Goal: Information Seeking & Learning: Learn about a topic

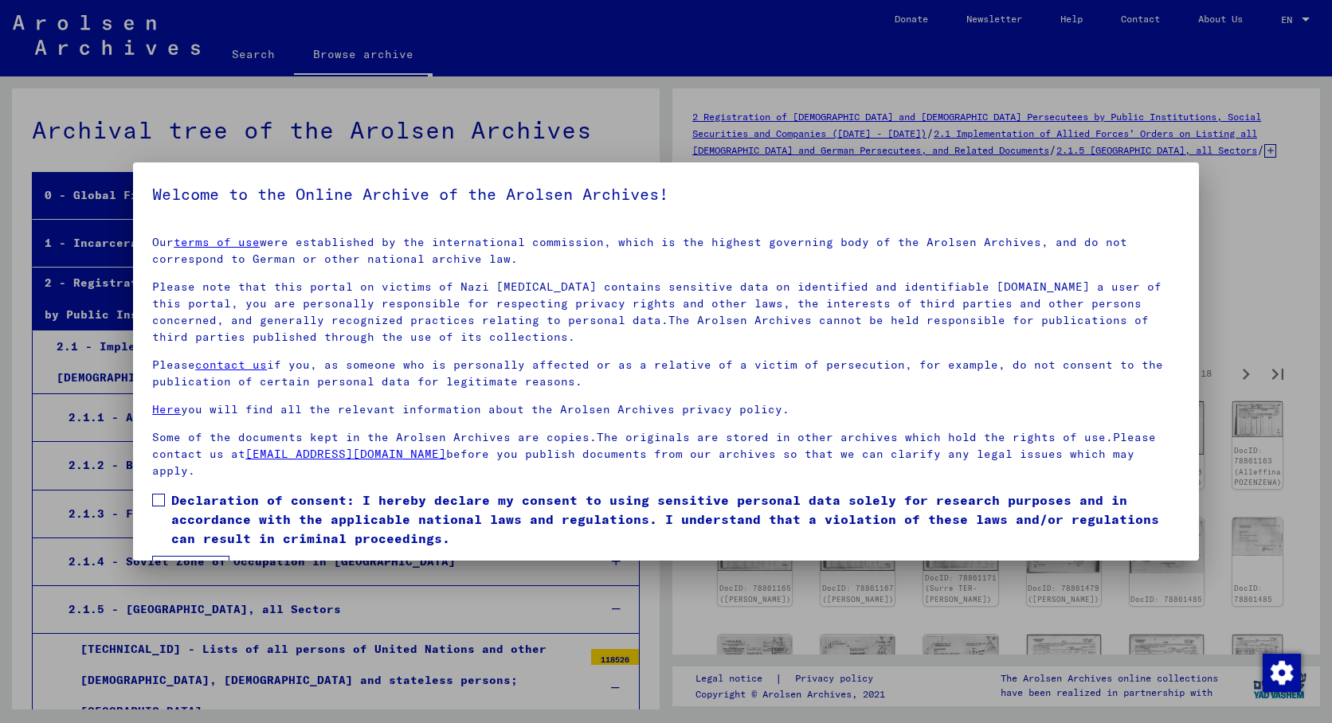
scroll to position [5502, 0]
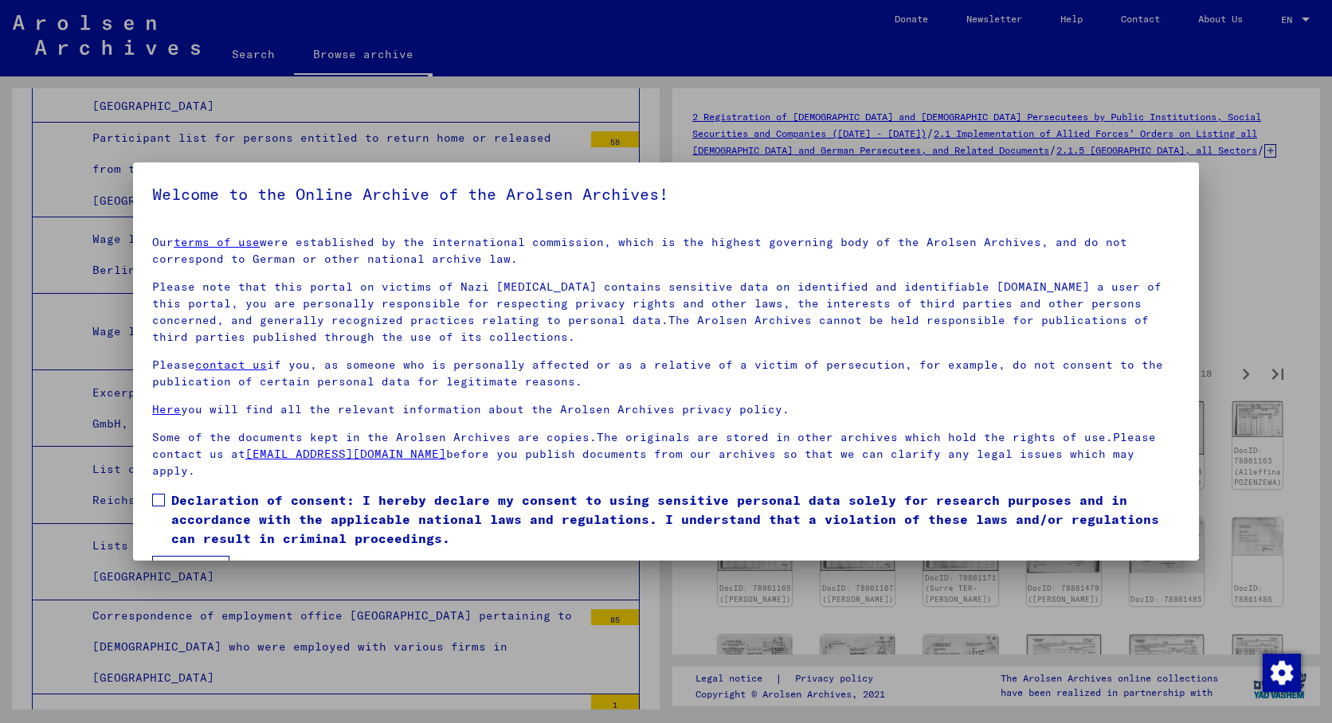
click at [162, 503] on span at bounding box center [158, 500] width 13 height 13
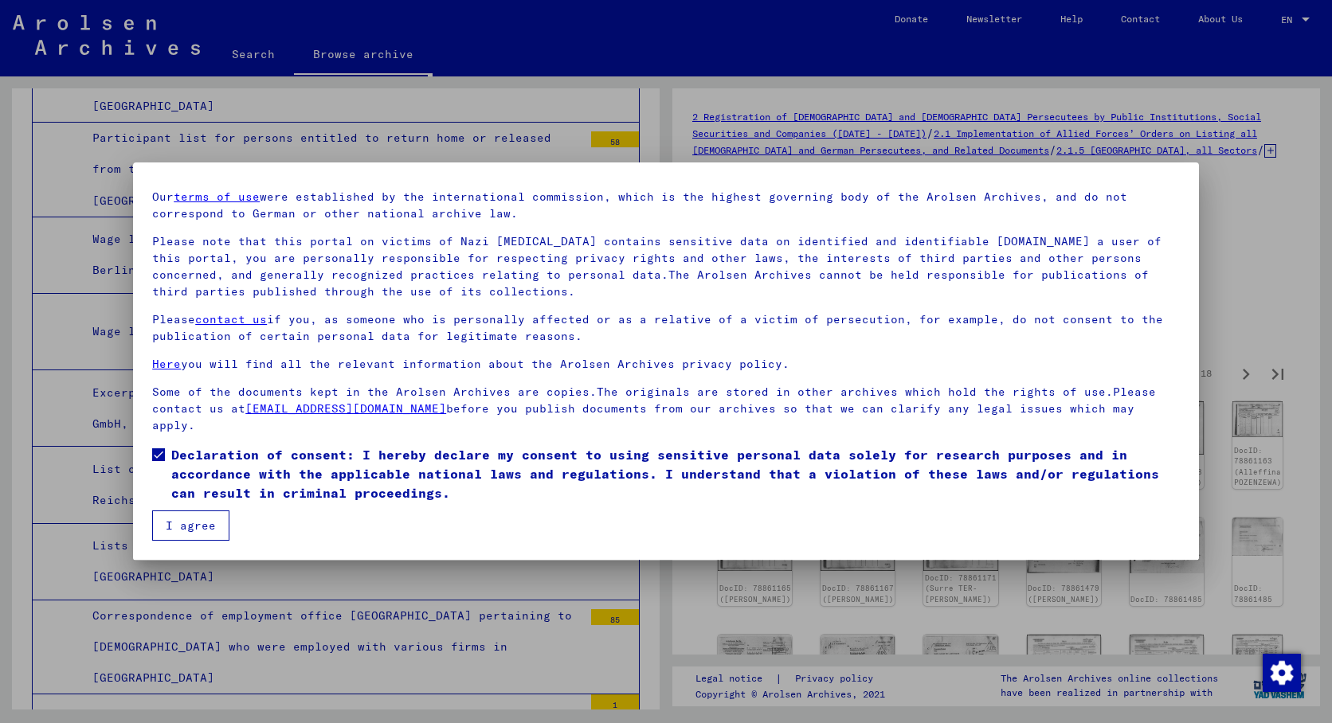
click at [190, 527] on button "I agree" at bounding box center [190, 526] width 77 height 30
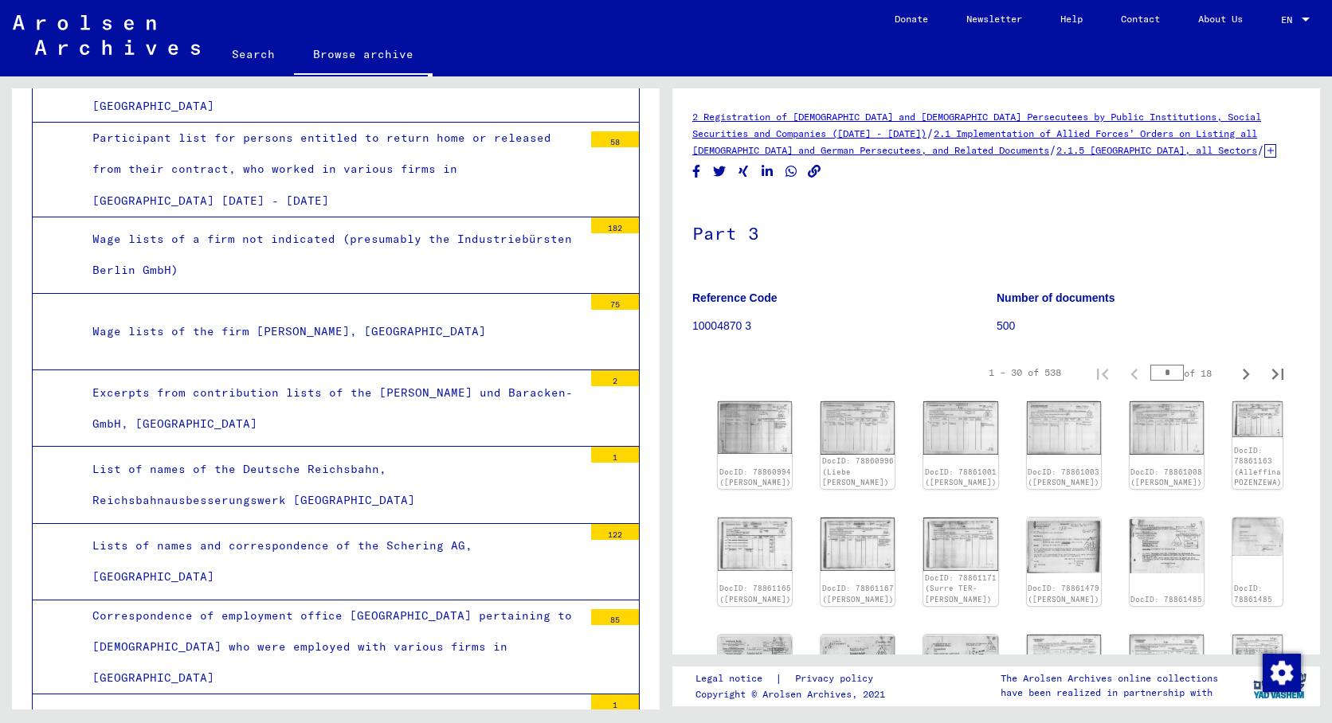
scroll to position [117, 0]
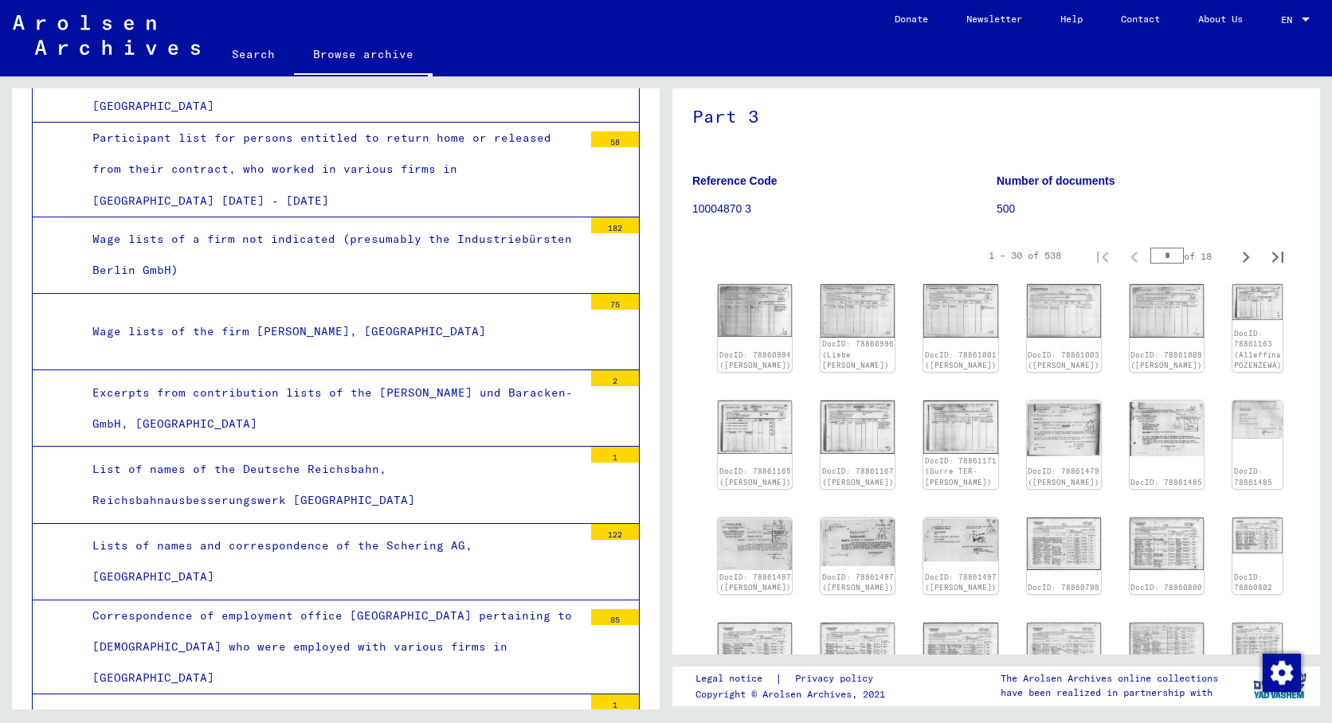
click at [1130, 257] on div "1 – 30 of 538 * of 18" at bounding box center [1131, 256] width 324 height 32
type input "**"
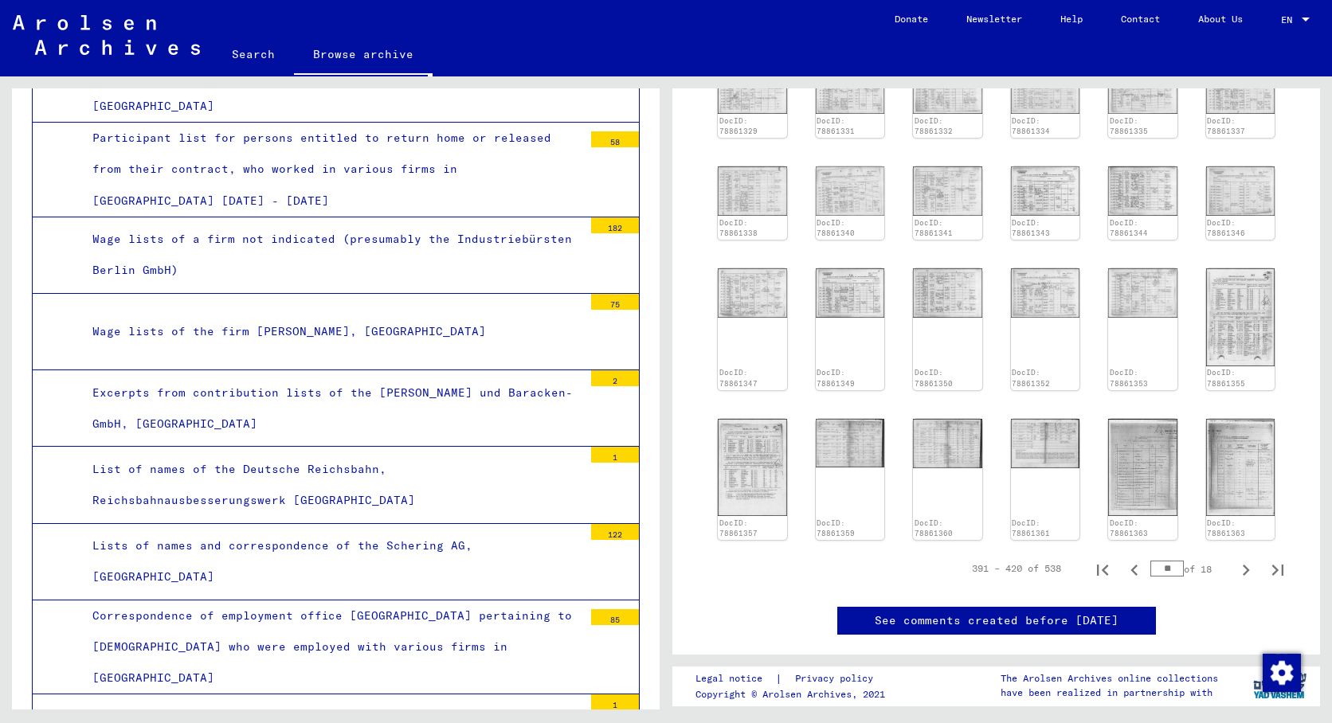
scroll to position [127, 0]
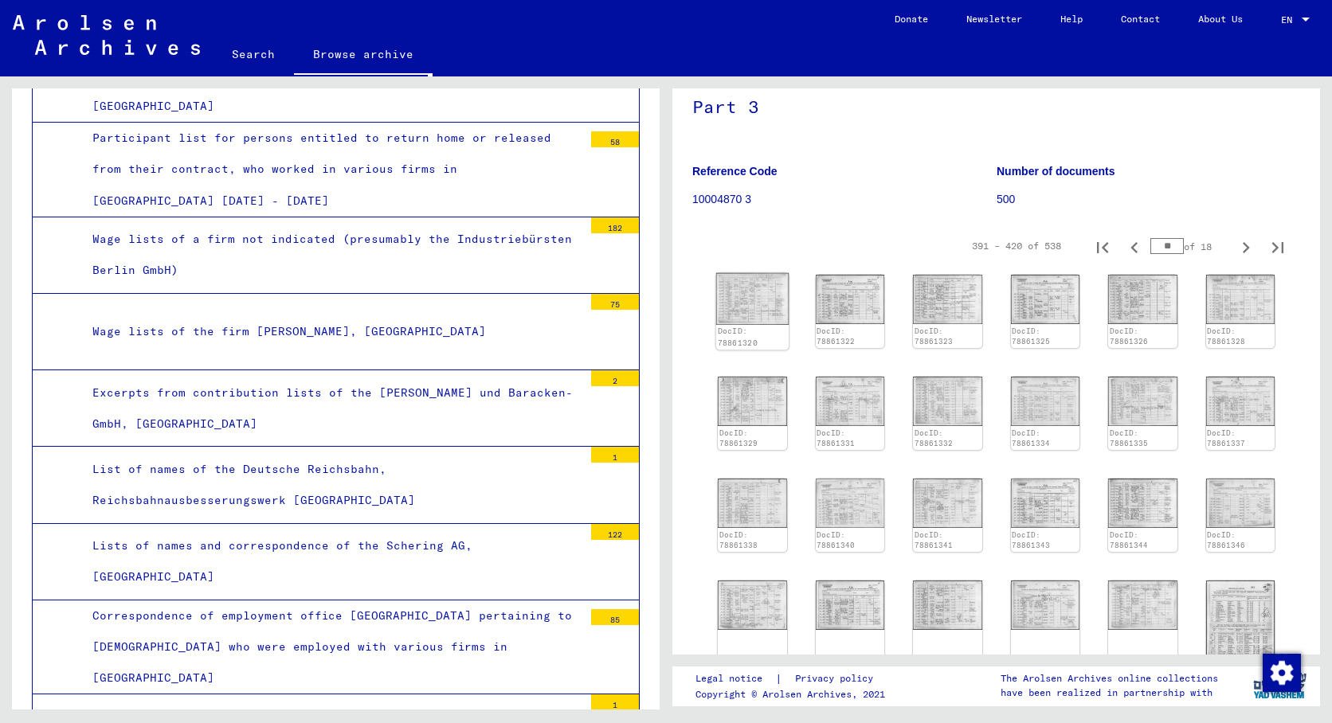
click at [742, 303] on img at bounding box center [752, 299] width 72 height 52
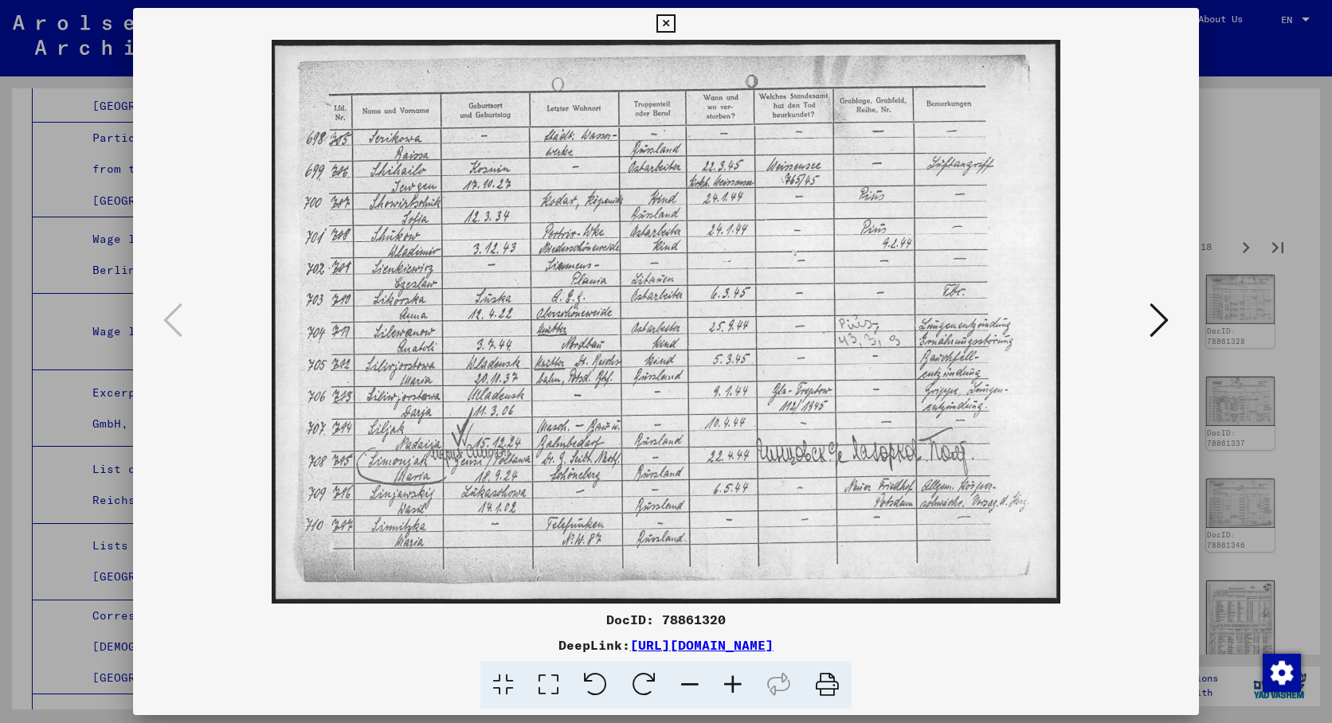
click at [1156, 319] on icon at bounding box center [1158, 320] width 19 height 38
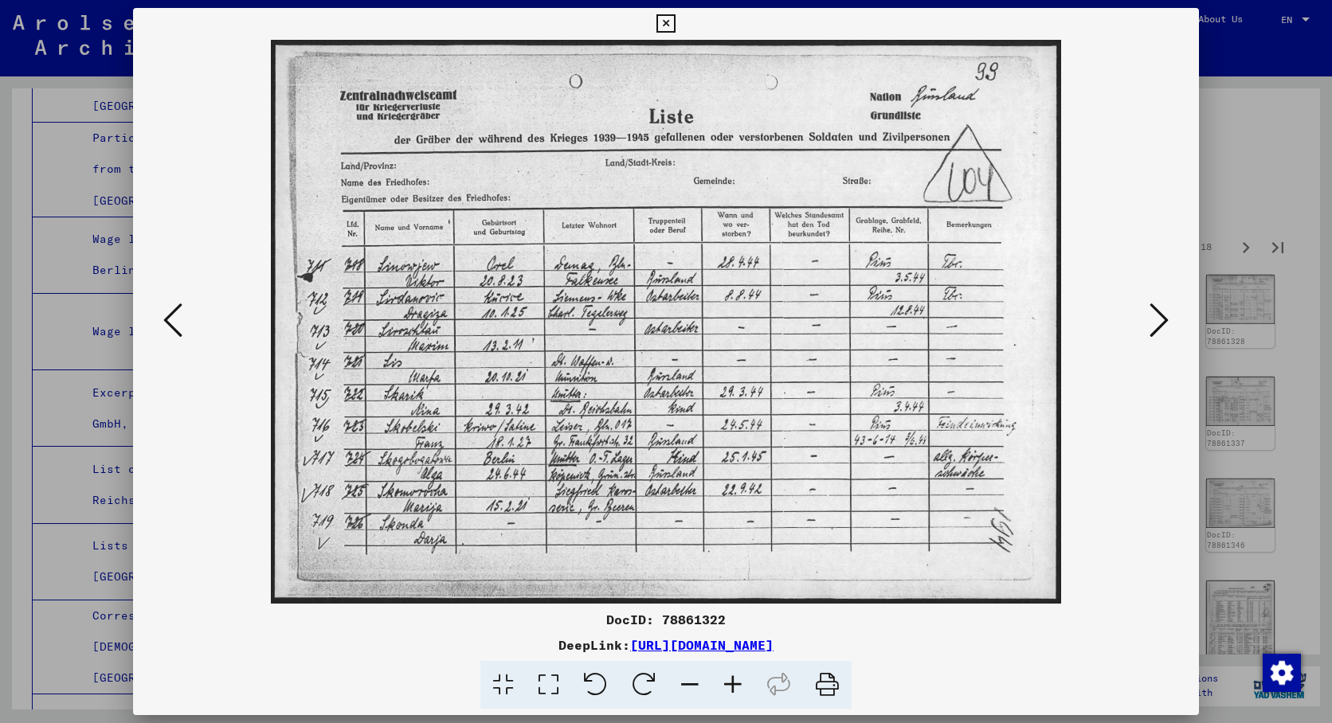
click at [1153, 314] on icon at bounding box center [1158, 320] width 19 height 38
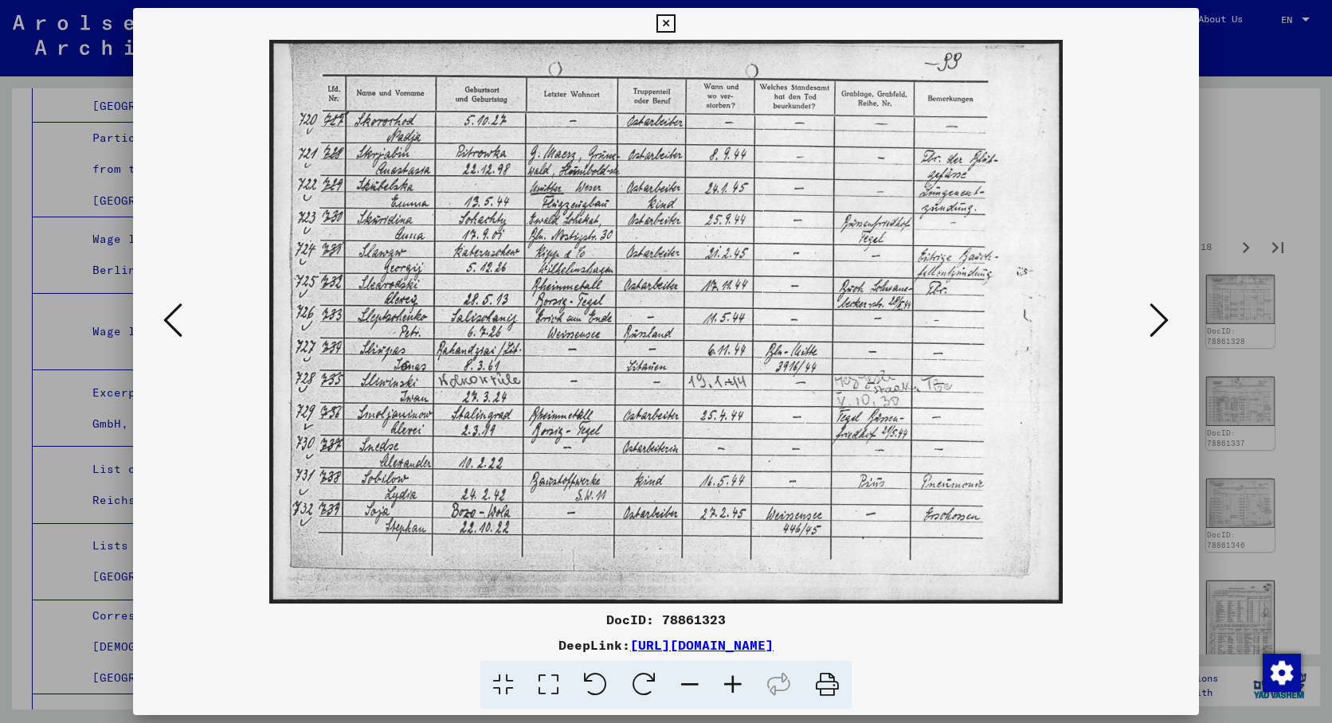
click at [1153, 314] on icon at bounding box center [1158, 320] width 19 height 38
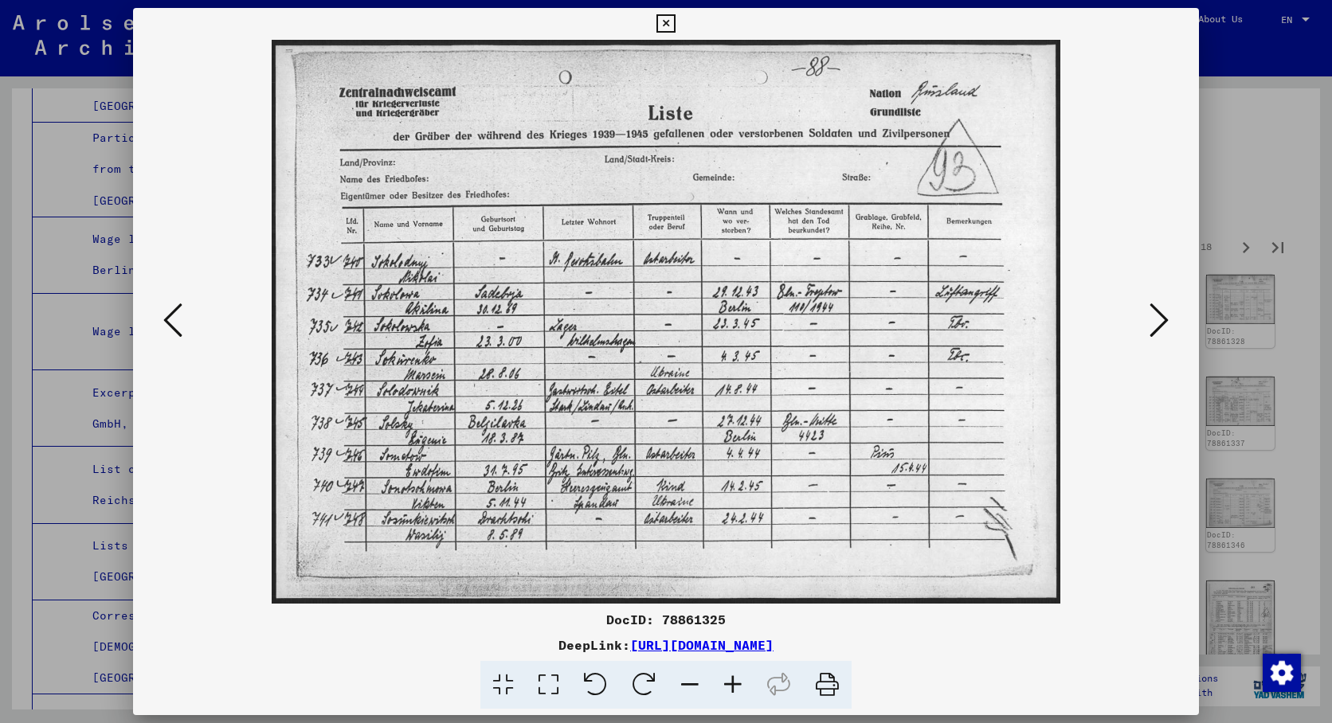
click at [1153, 314] on icon at bounding box center [1158, 320] width 19 height 38
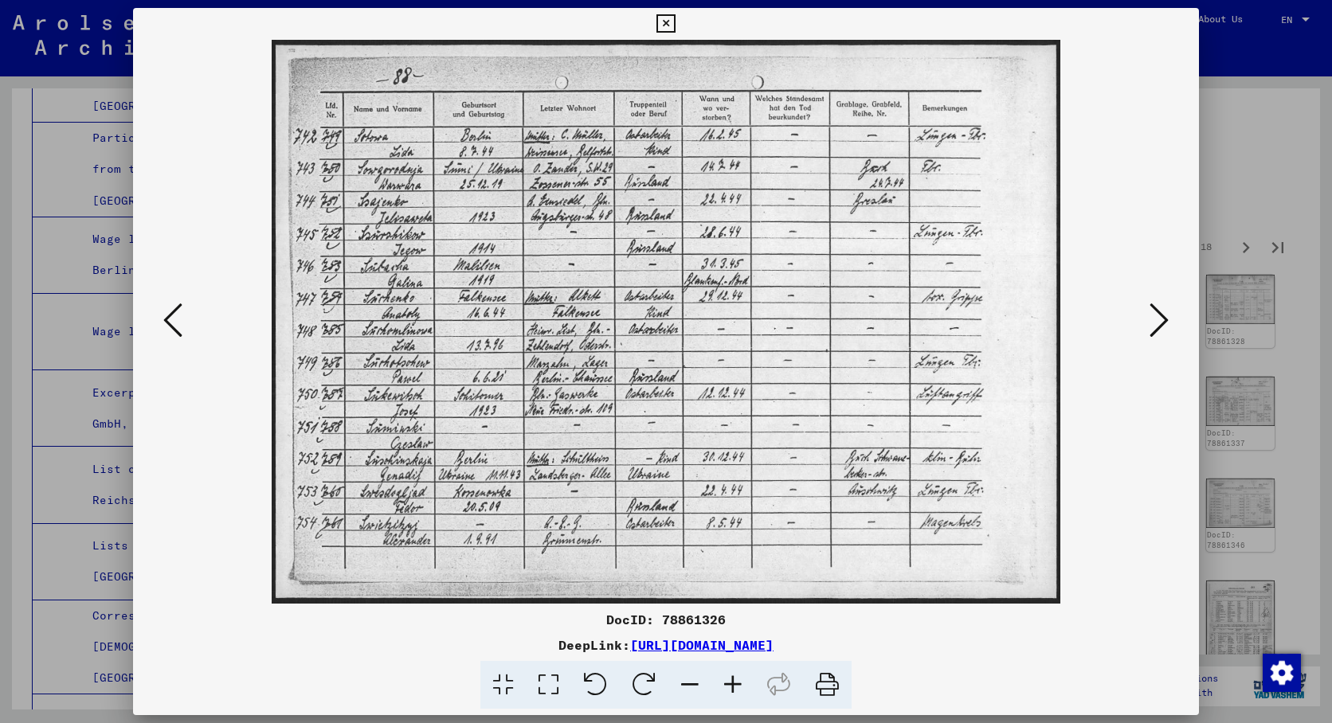
click at [1153, 314] on icon at bounding box center [1158, 320] width 19 height 38
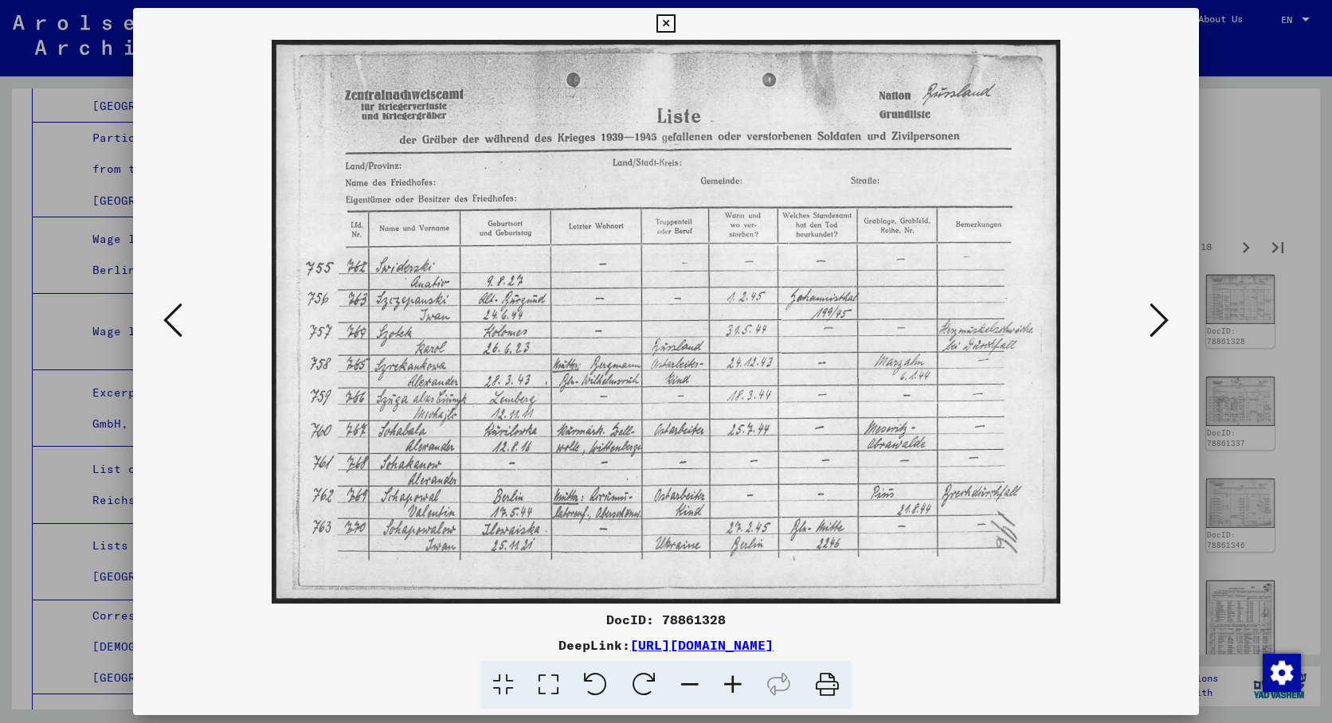
click at [1153, 314] on icon at bounding box center [1158, 320] width 19 height 38
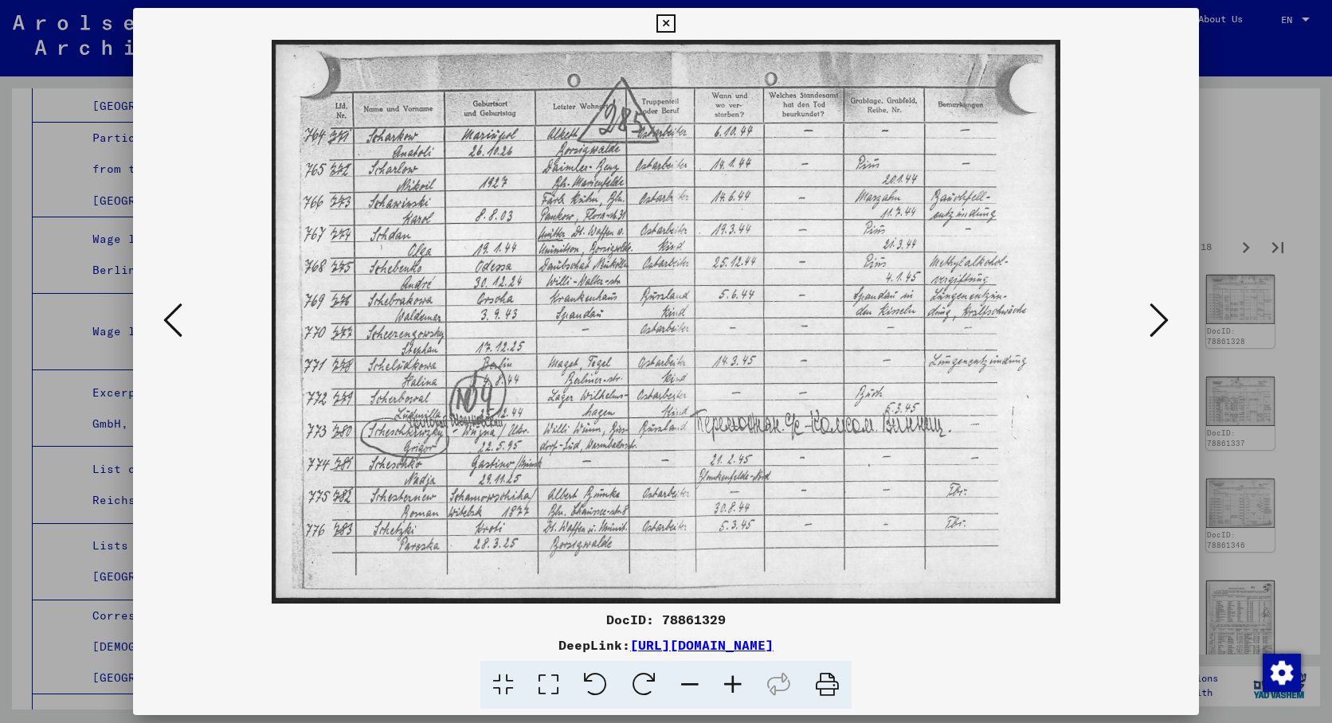
click at [1153, 314] on icon at bounding box center [1158, 320] width 19 height 38
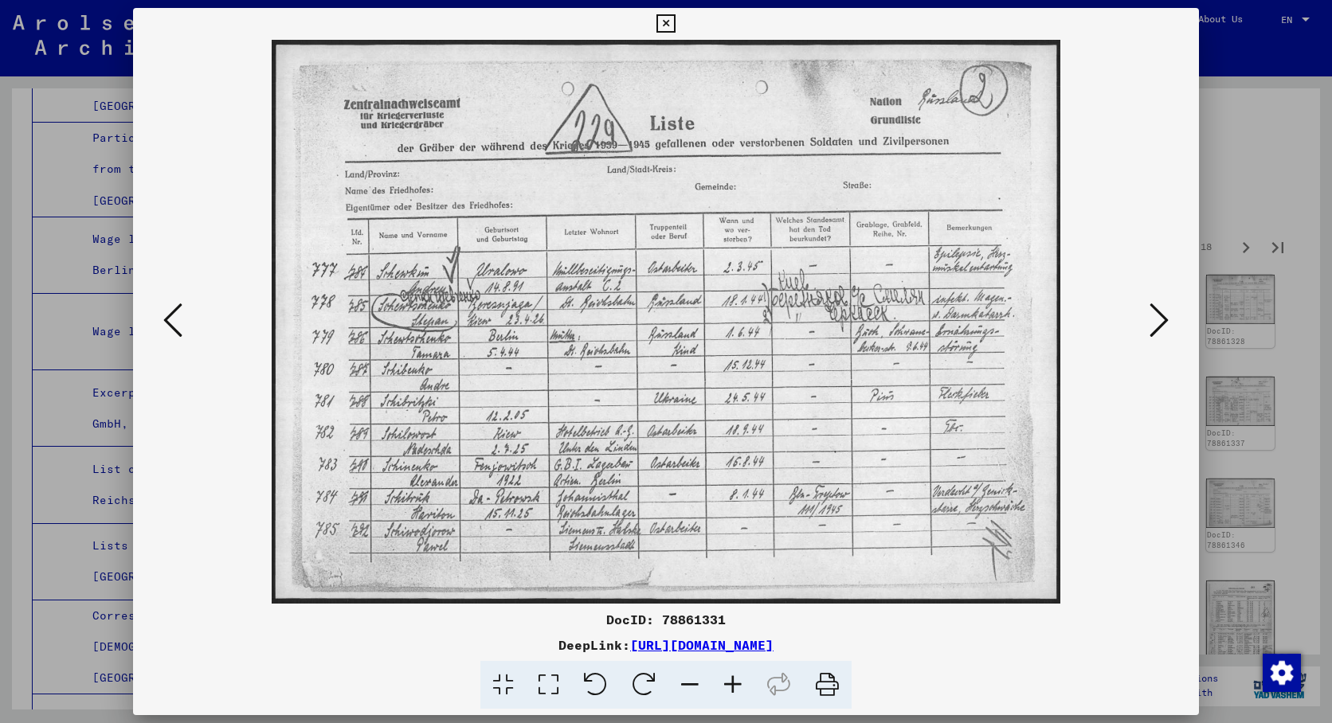
click at [1153, 314] on icon at bounding box center [1158, 320] width 19 height 38
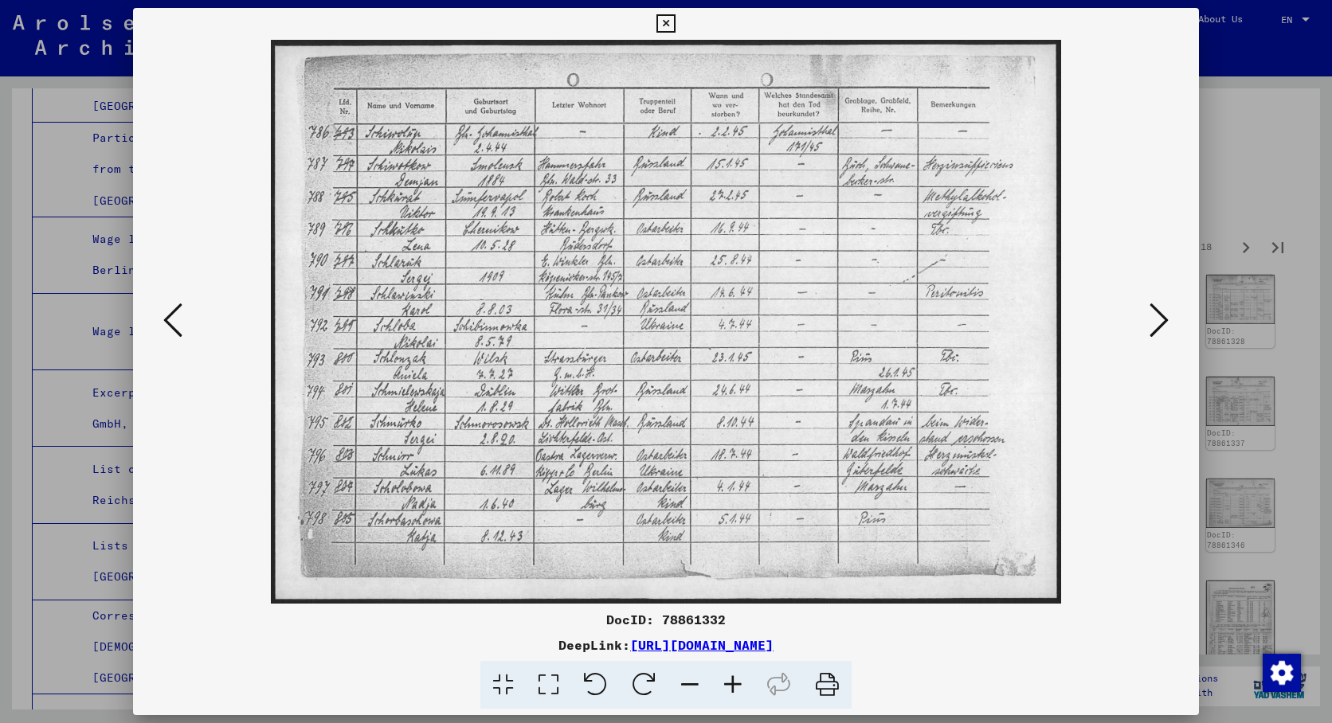
click at [1153, 314] on icon at bounding box center [1158, 320] width 19 height 38
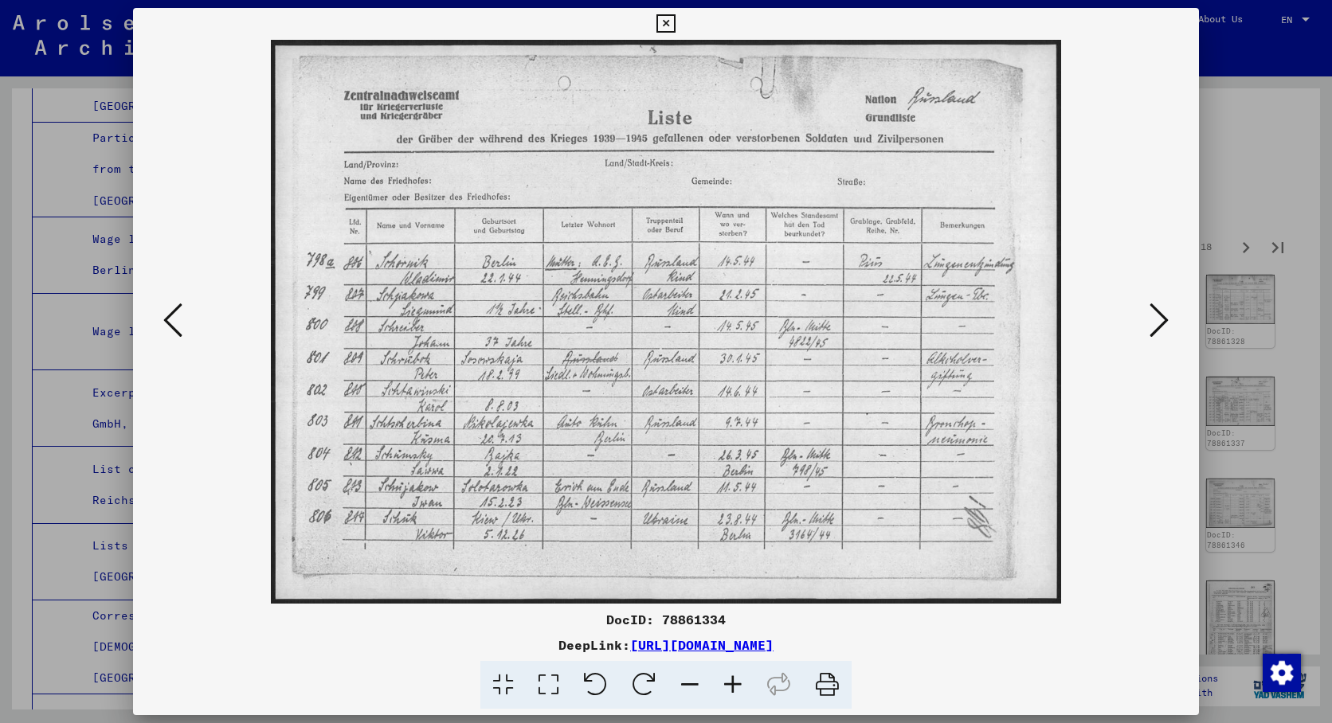
click at [1153, 314] on icon at bounding box center [1158, 320] width 19 height 38
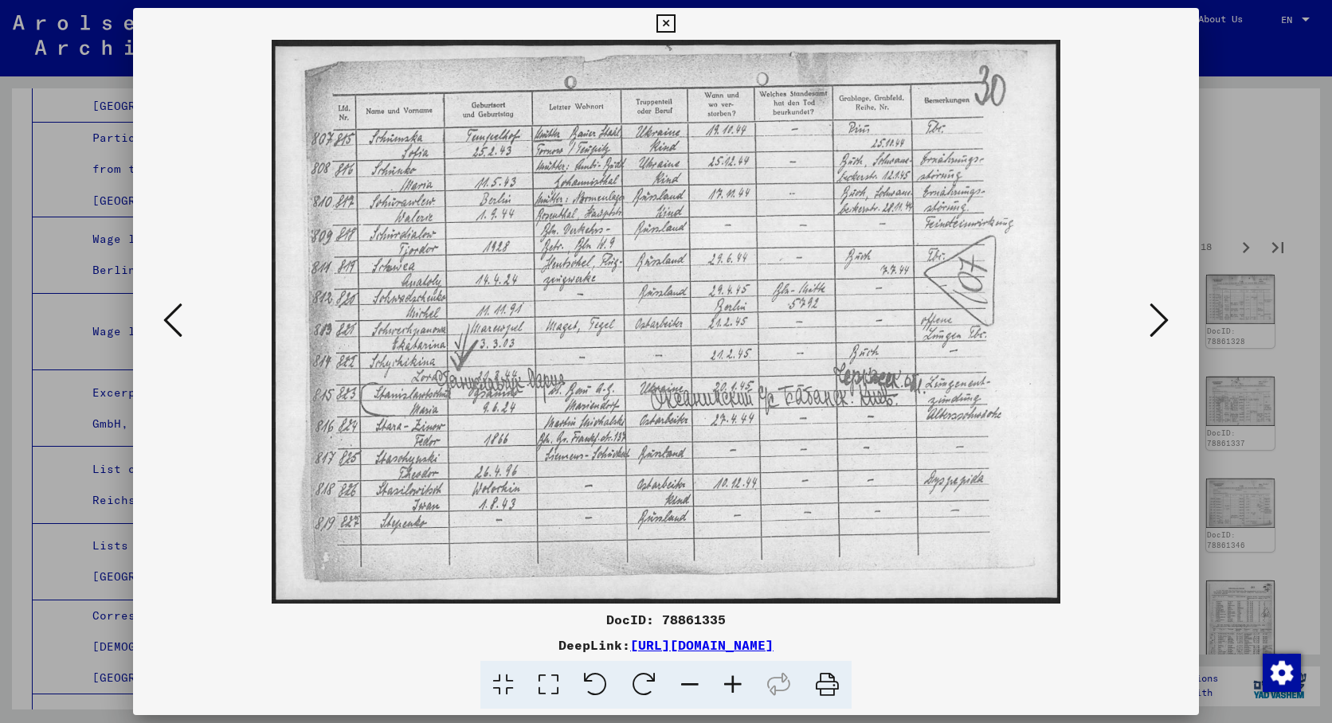
click at [1153, 314] on icon at bounding box center [1158, 320] width 19 height 38
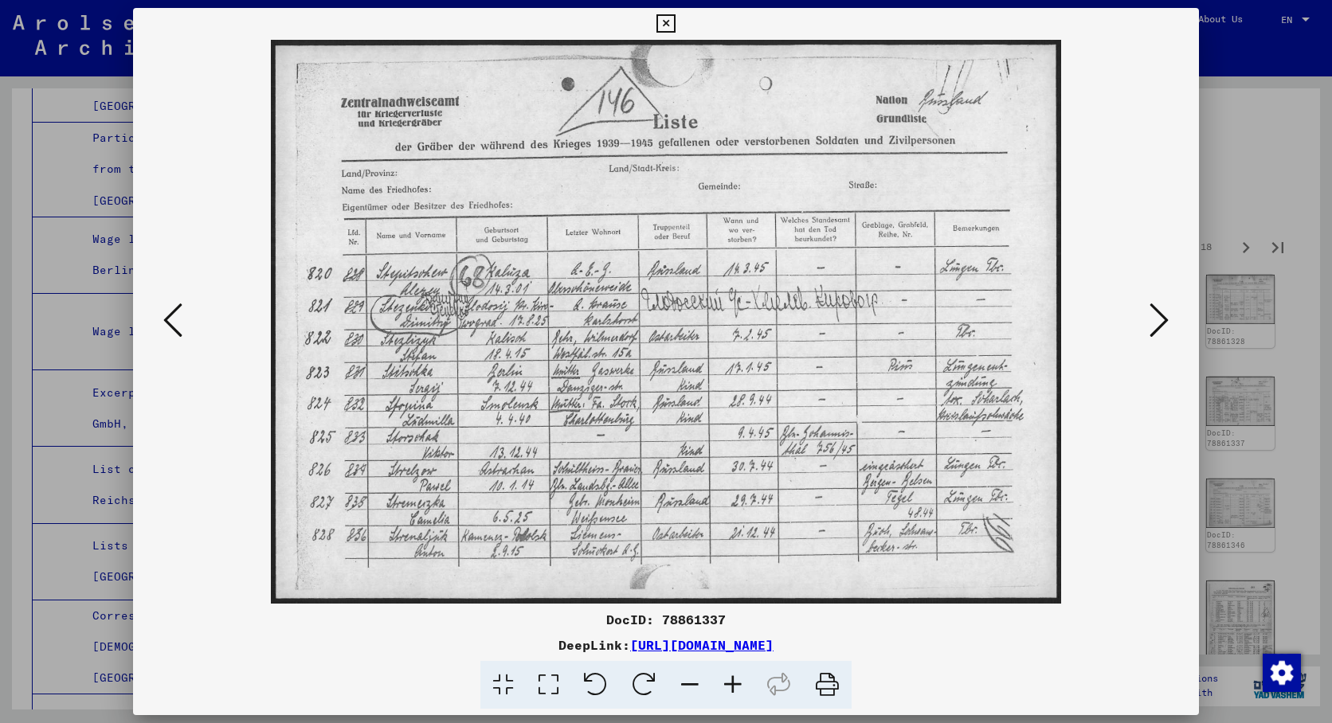
click at [1153, 314] on icon at bounding box center [1158, 320] width 19 height 38
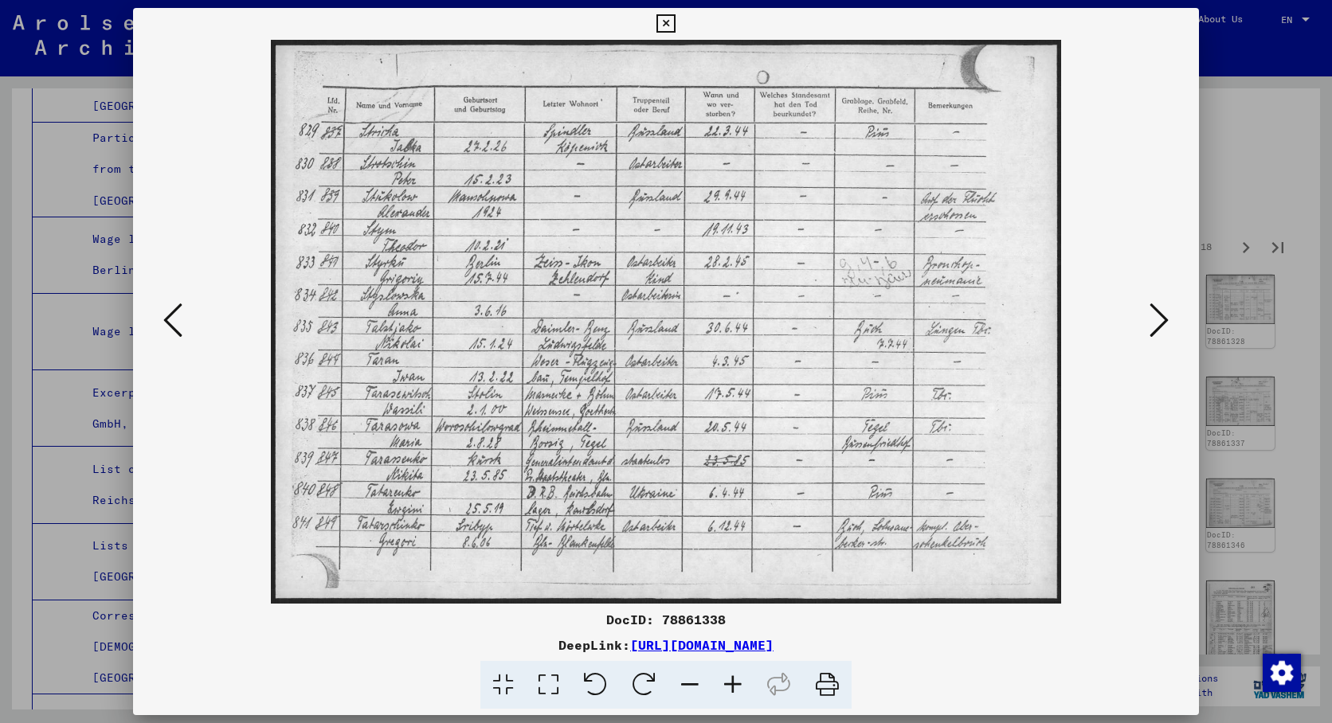
click at [1153, 314] on icon at bounding box center [1158, 320] width 19 height 38
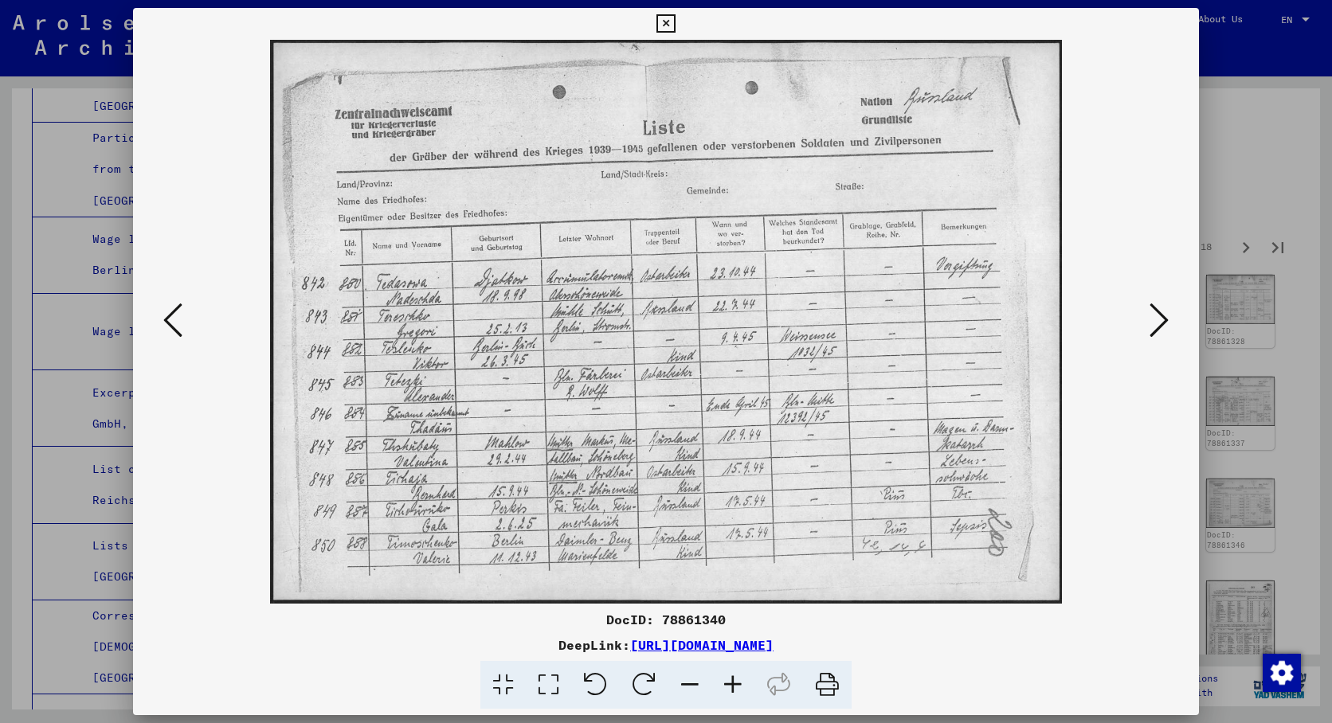
click at [1153, 314] on icon at bounding box center [1158, 320] width 19 height 38
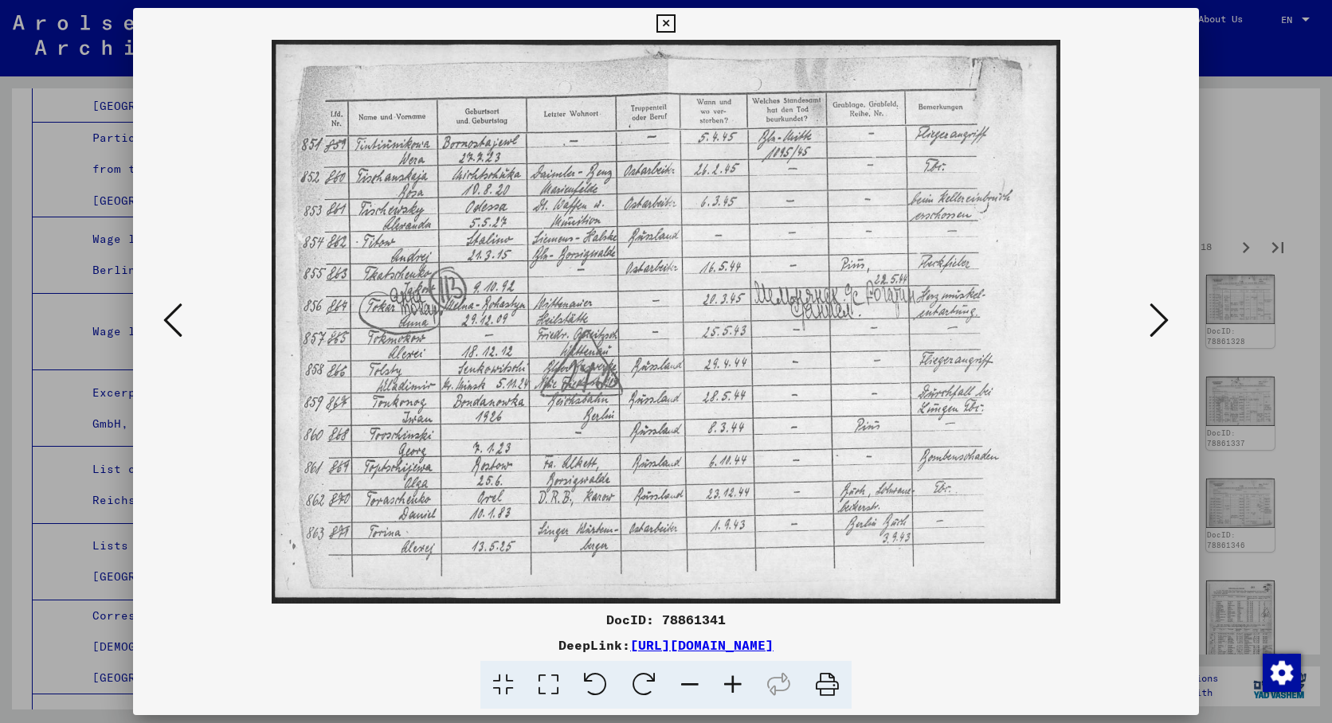
click at [1153, 314] on icon at bounding box center [1158, 320] width 19 height 38
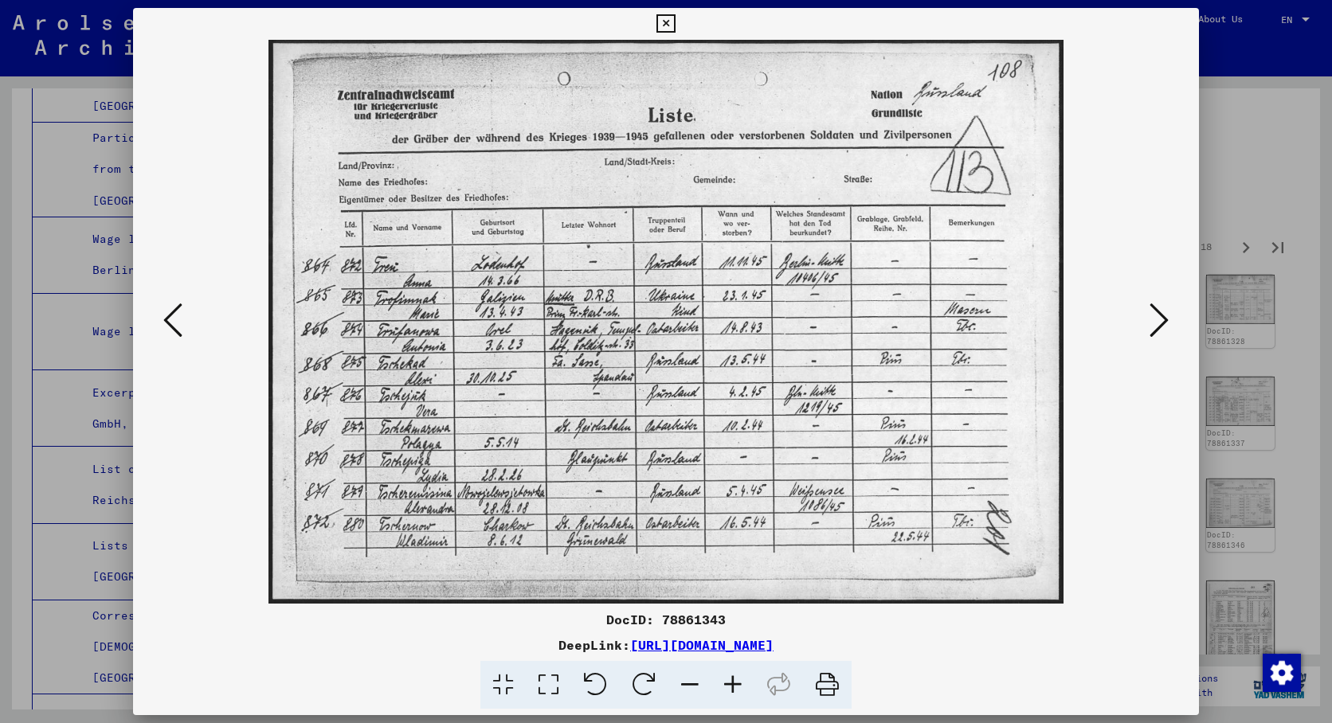
click at [1153, 314] on icon at bounding box center [1158, 320] width 19 height 38
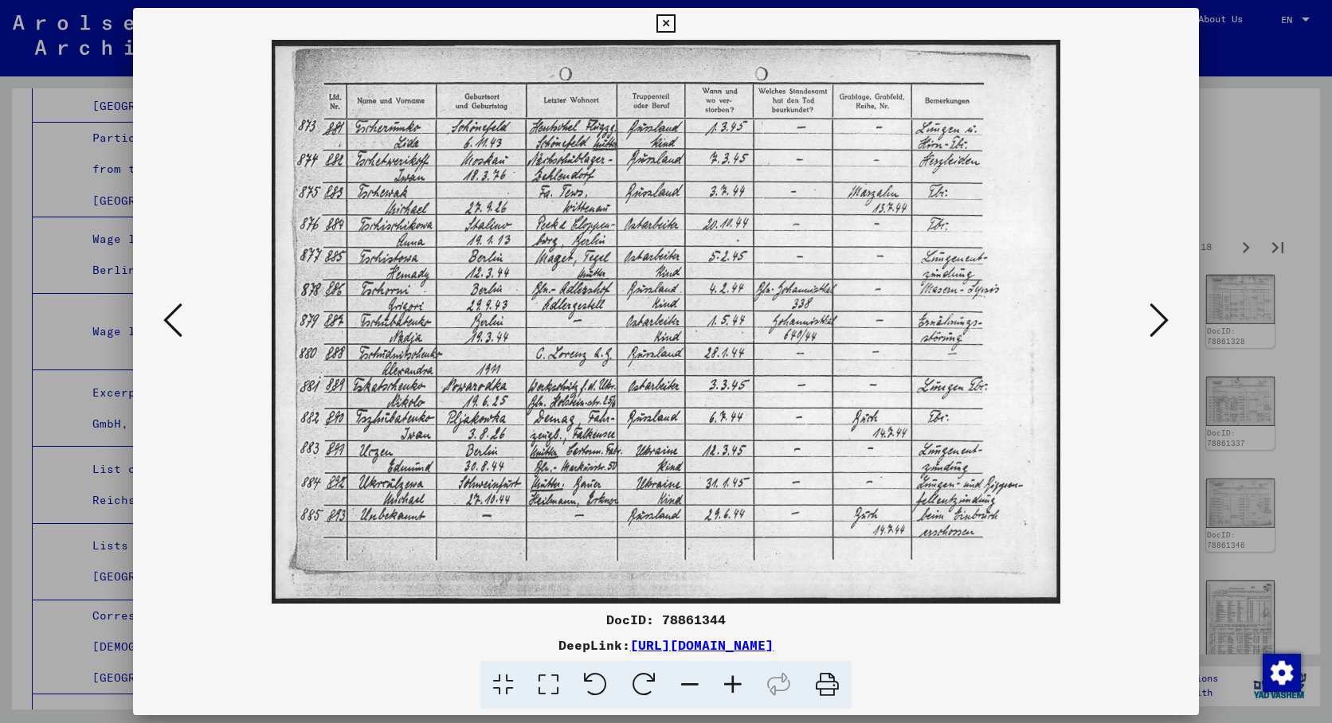
click at [1153, 314] on icon at bounding box center [1158, 320] width 19 height 38
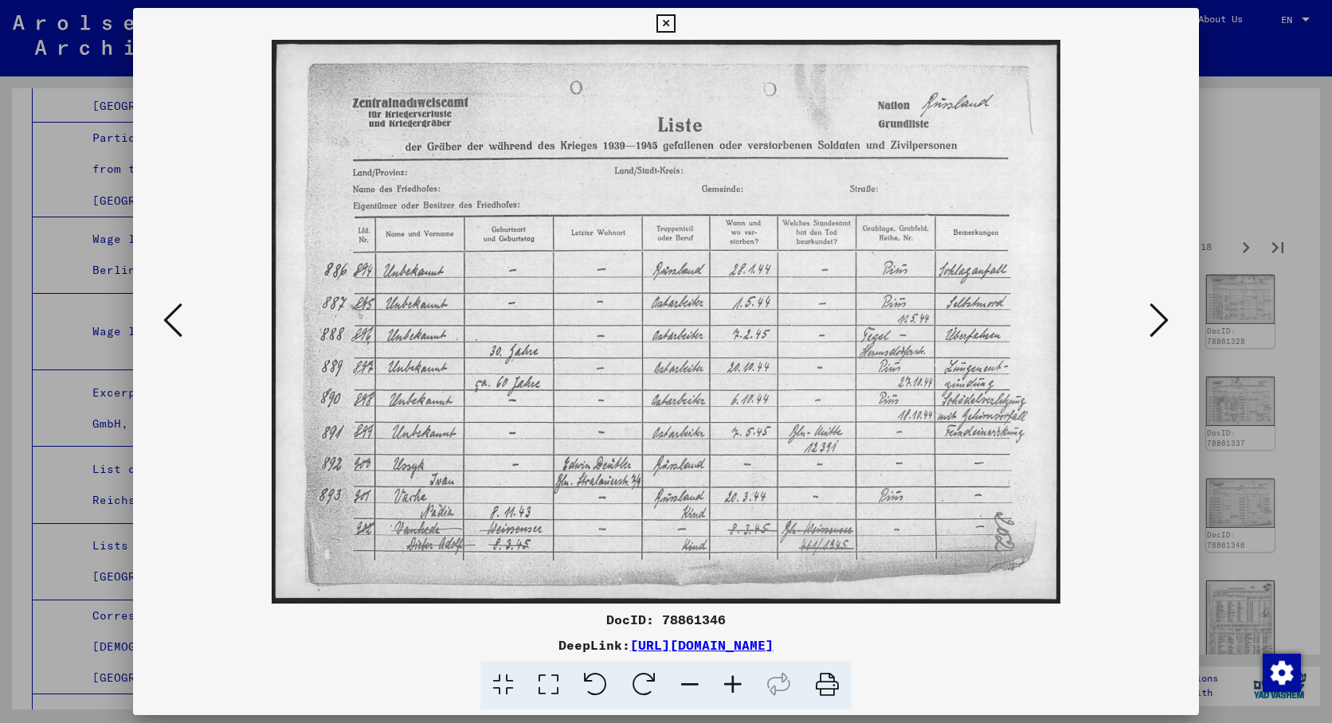
click at [1153, 314] on icon at bounding box center [1158, 320] width 19 height 38
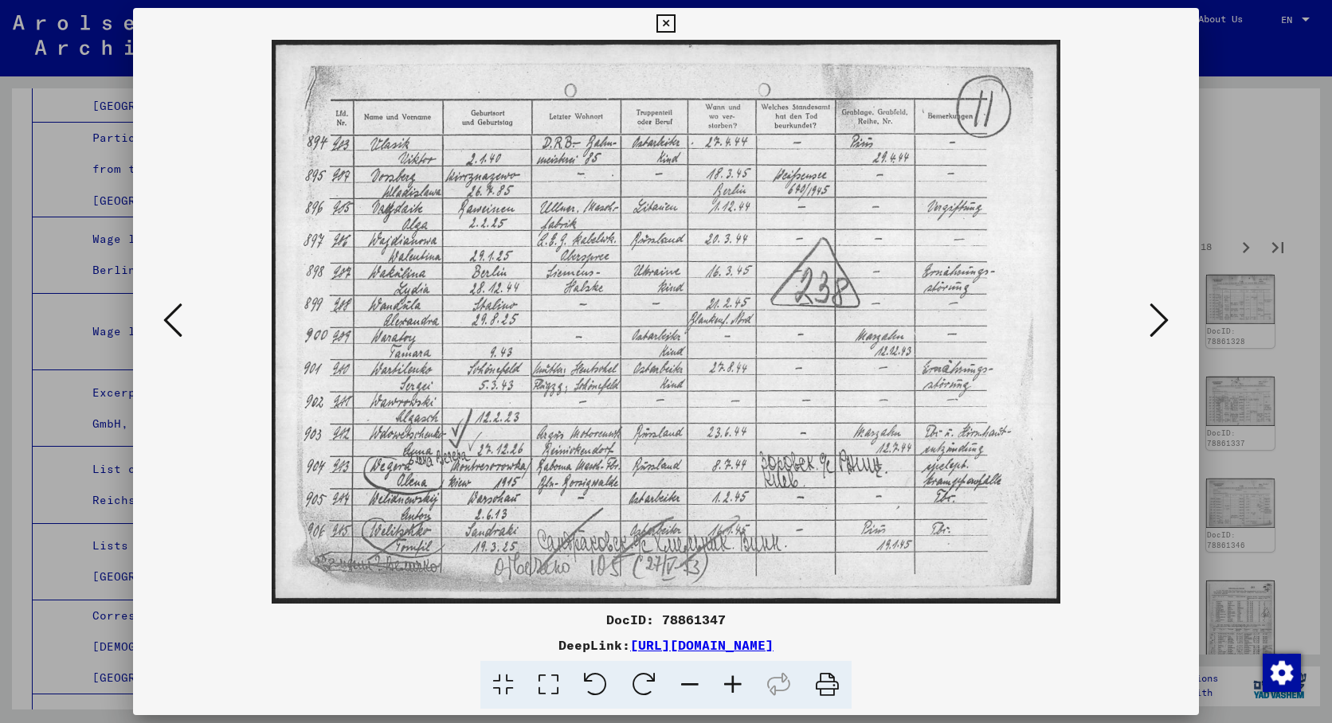
click at [1153, 314] on icon at bounding box center [1158, 320] width 19 height 38
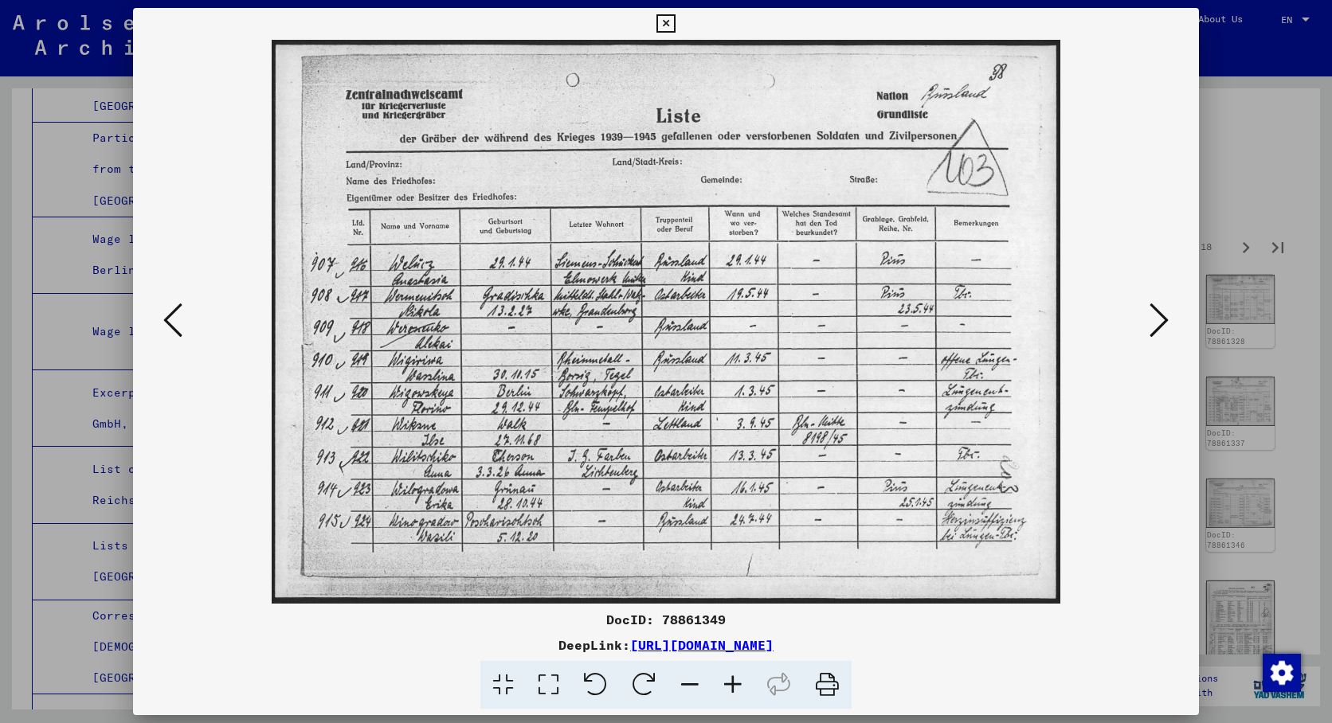
click at [1153, 313] on icon at bounding box center [1158, 320] width 19 height 38
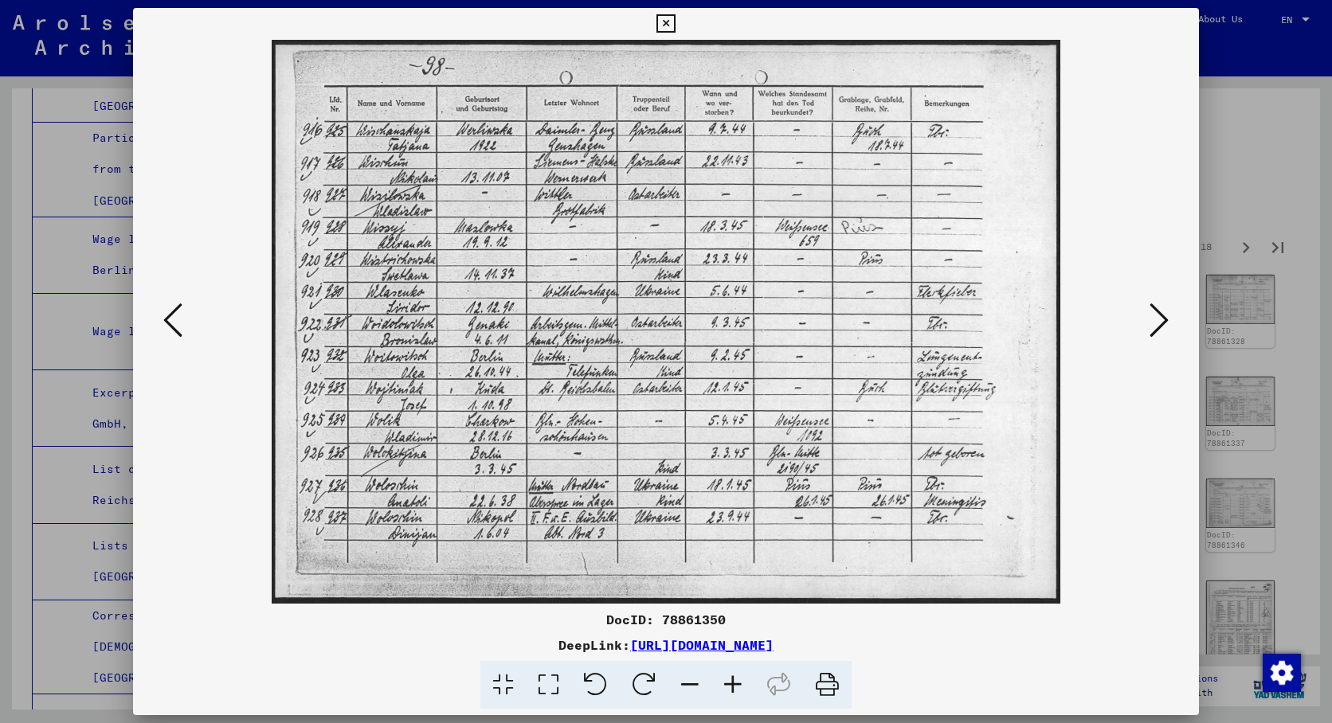
click at [1153, 313] on icon at bounding box center [1158, 320] width 19 height 38
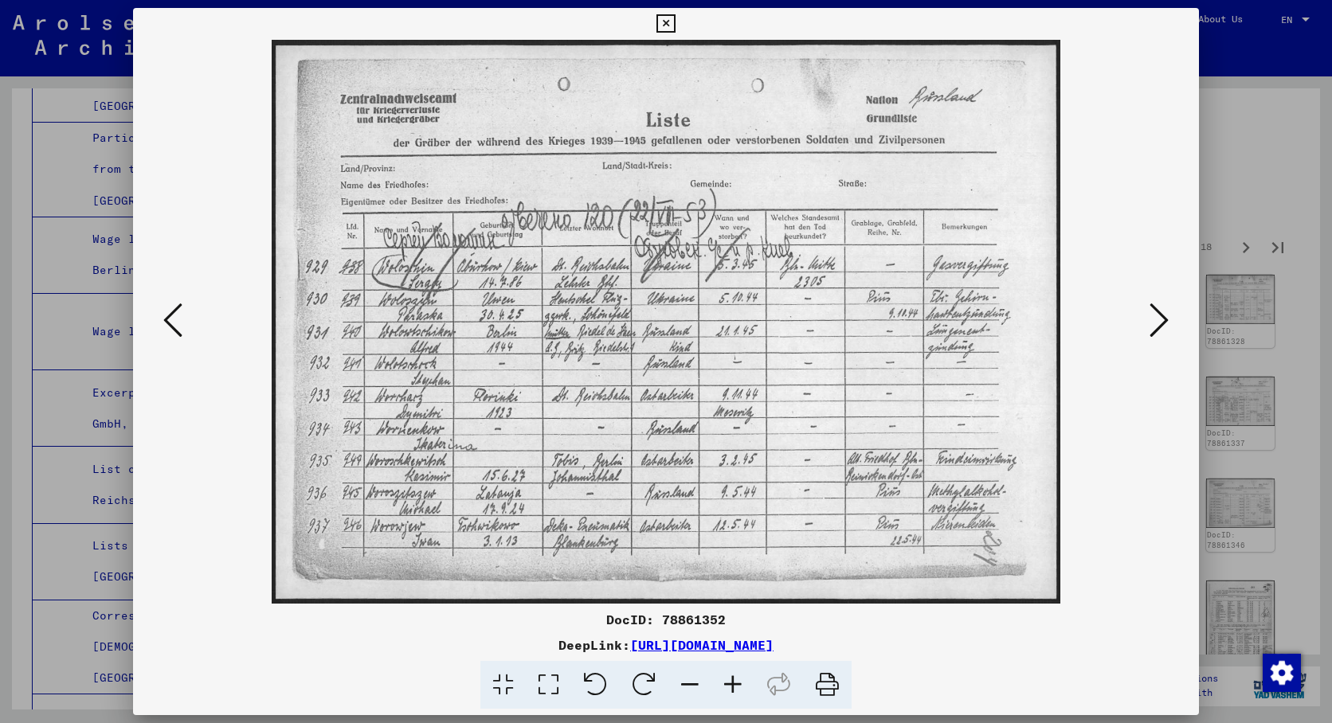
click at [1153, 313] on icon at bounding box center [1158, 320] width 19 height 38
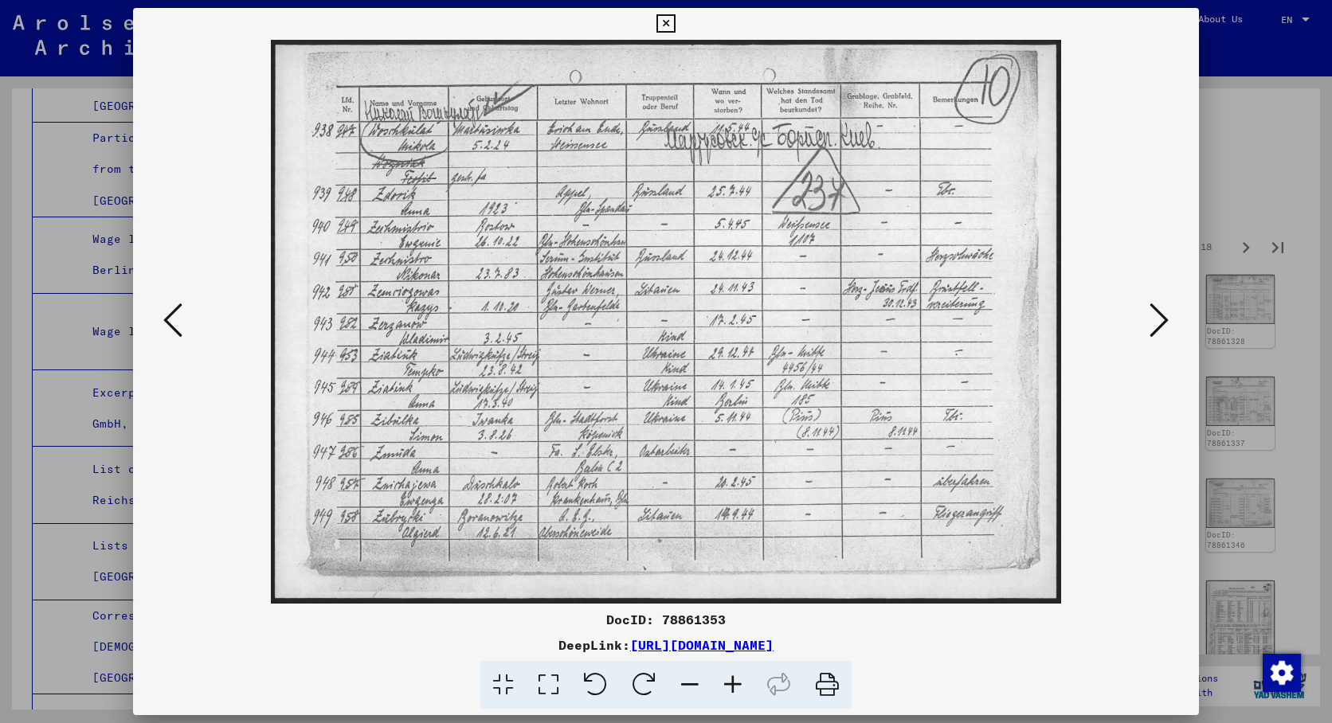
click at [1153, 313] on icon at bounding box center [1158, 320] width 19 height 38
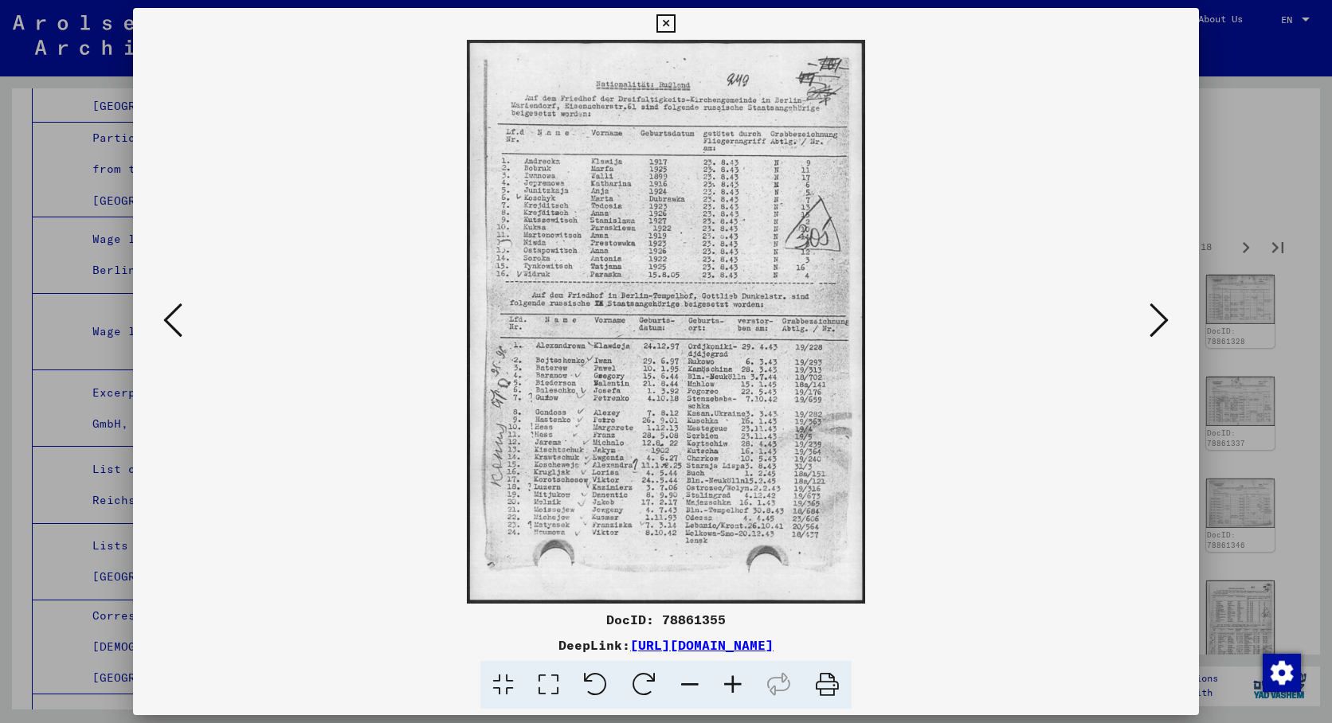
click at [1153, 313] on icon at bounding box center [1158, 320] width 19 height 38
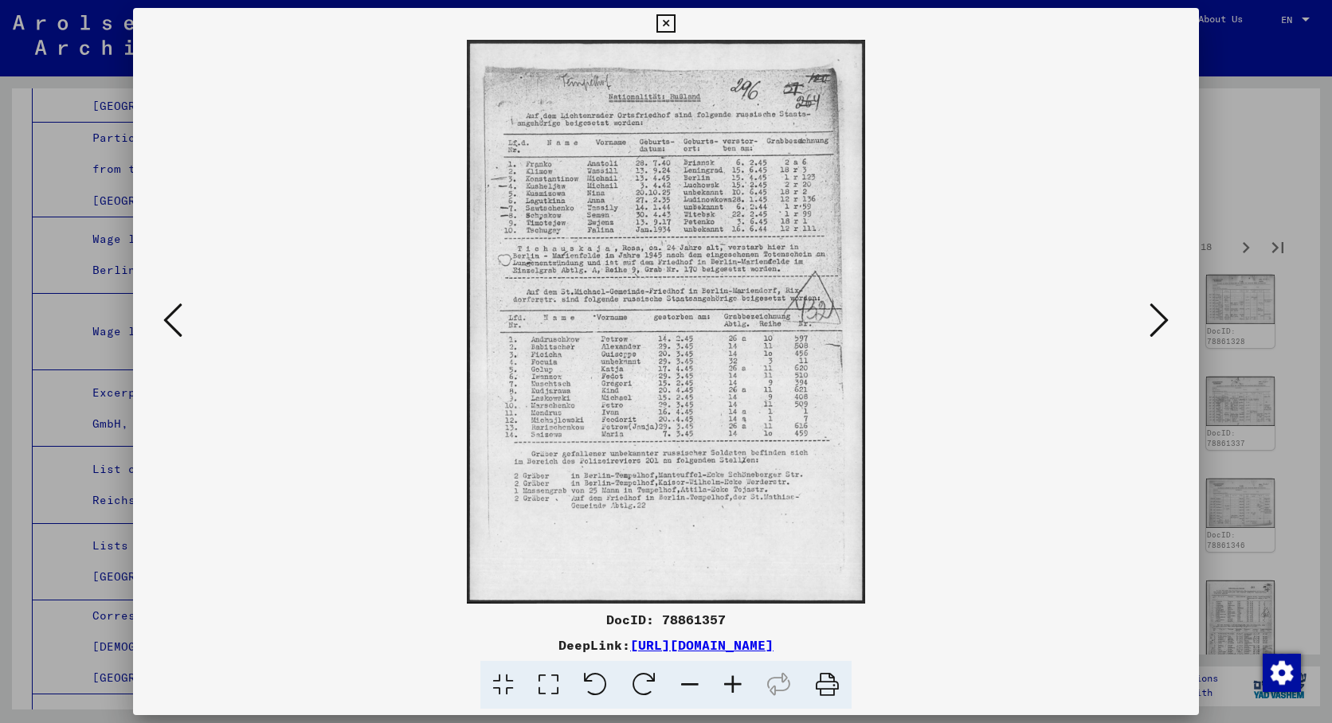
click at [171, 325] on icon at bounding box center [172, 320] width 19 height 38
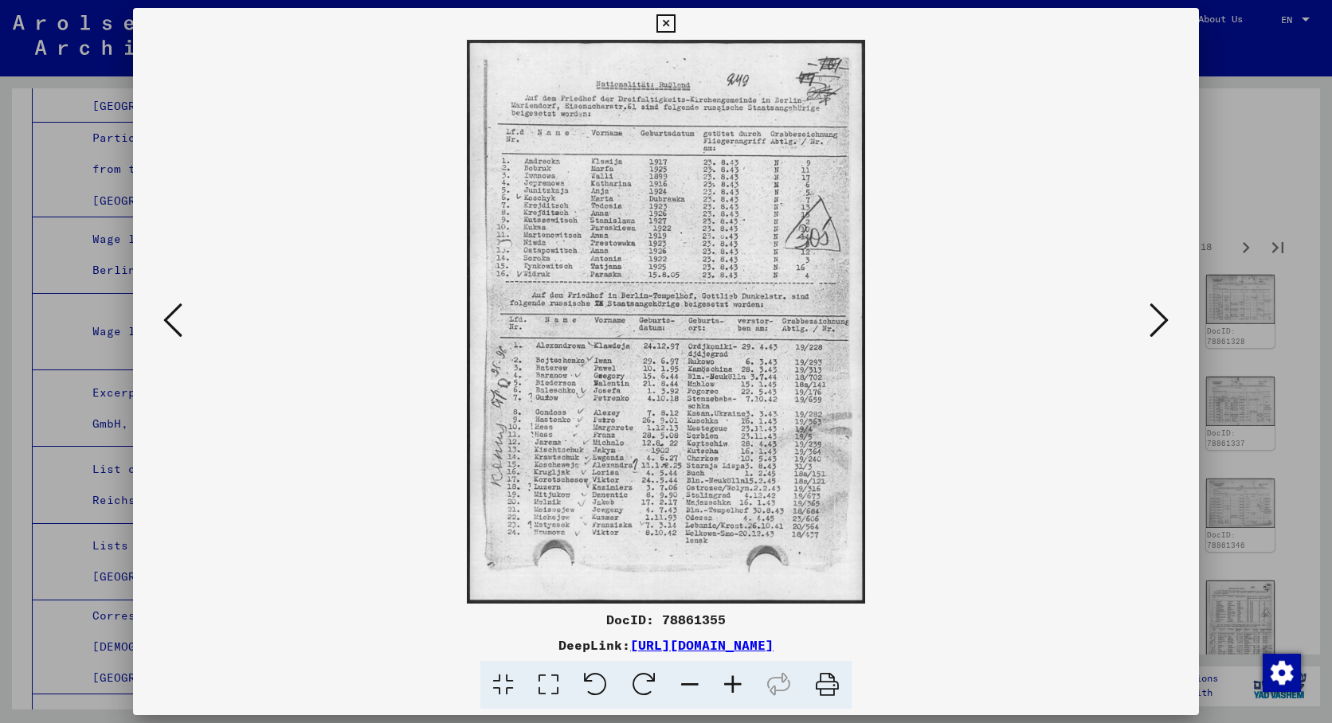
click at [741, 679] on icon at bounding box center [732, 685] width 43 height 49
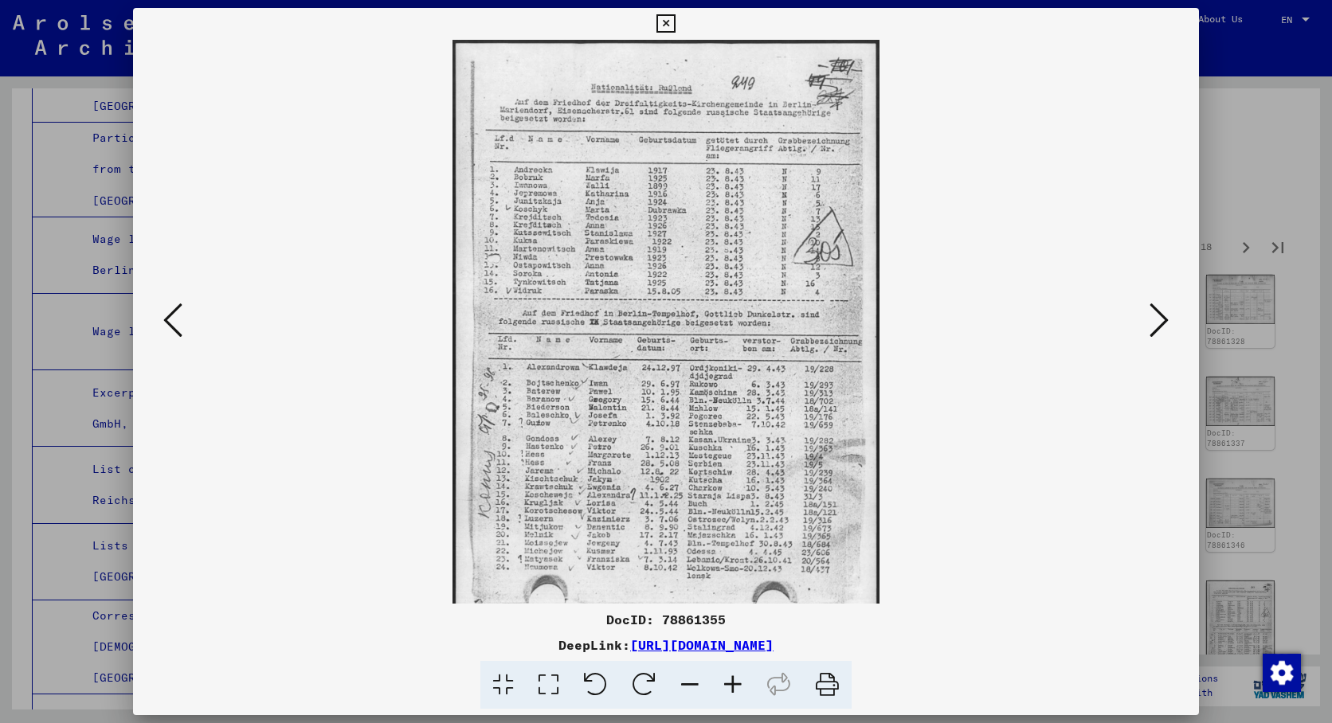
click at [741, 679] on icon at bounding box center [732, 685] width 43 height 49
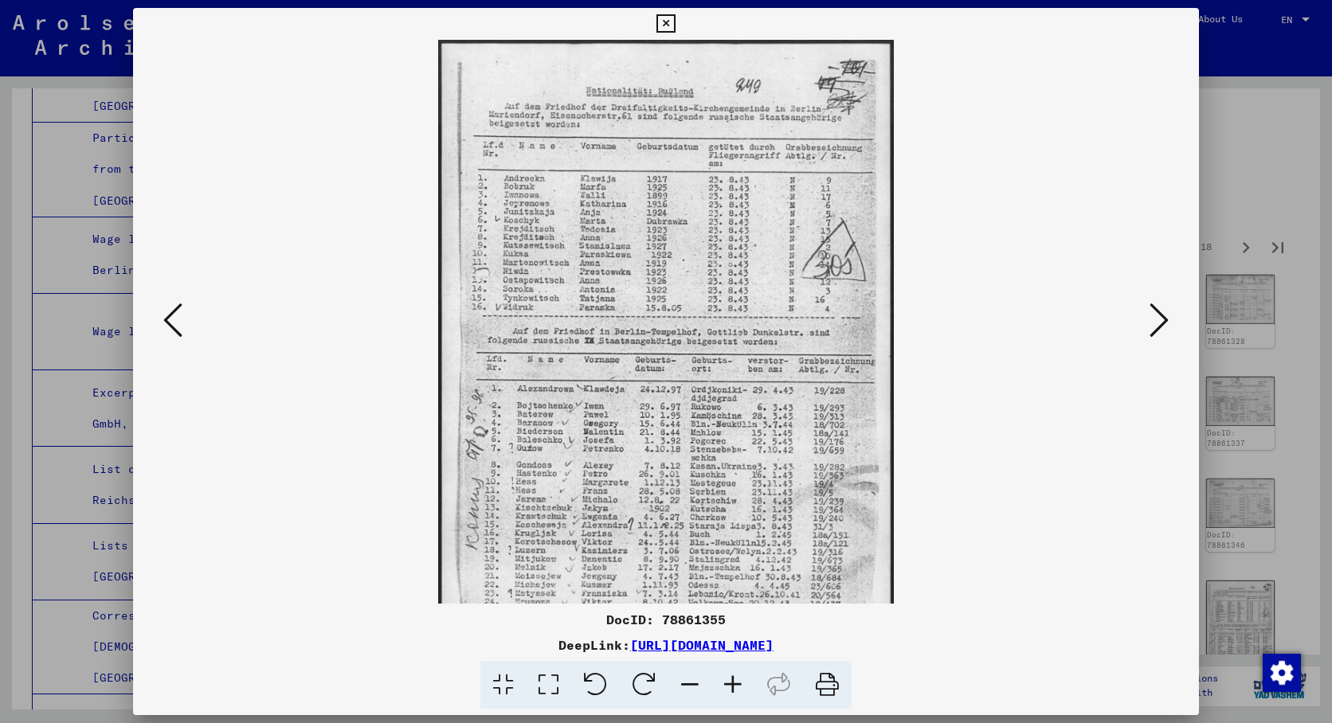
click at [741, 679] on icon at bounding box center [732, 685] width 43 height 49
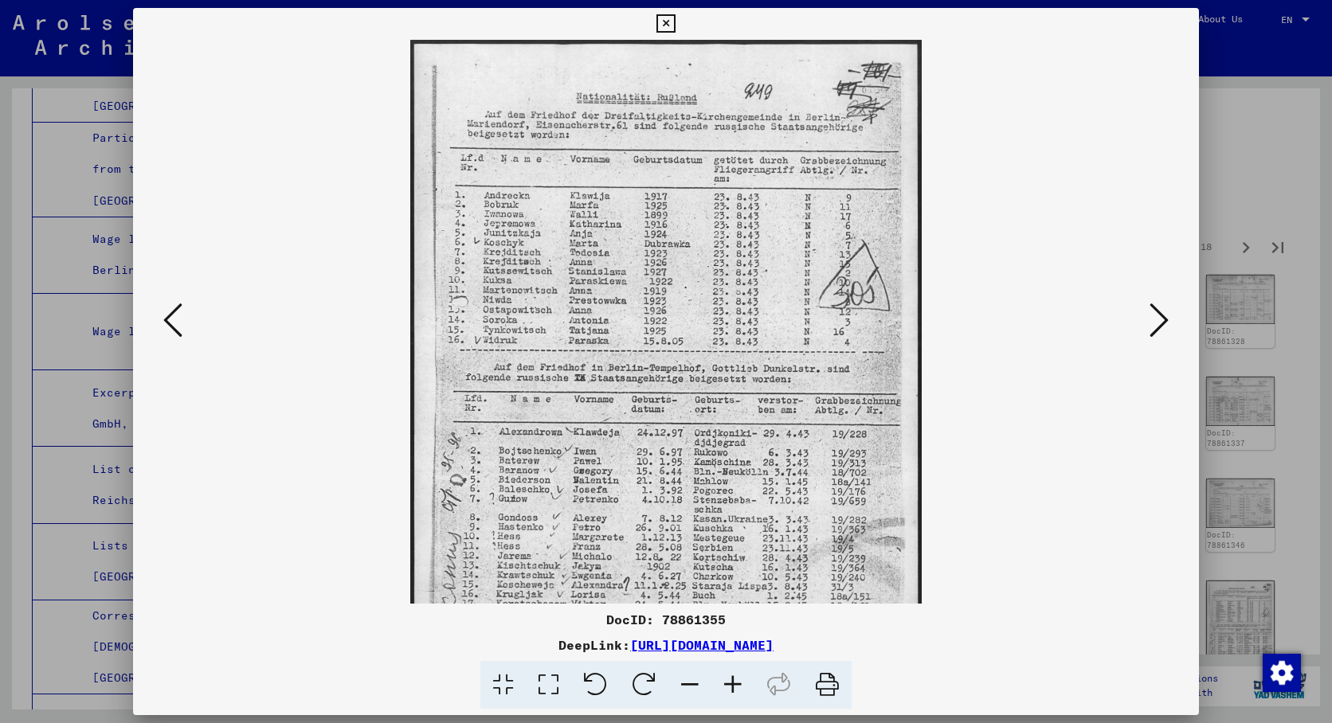
click at [741, 679] on icon at bounding box center [732, 685] width 43 height 49
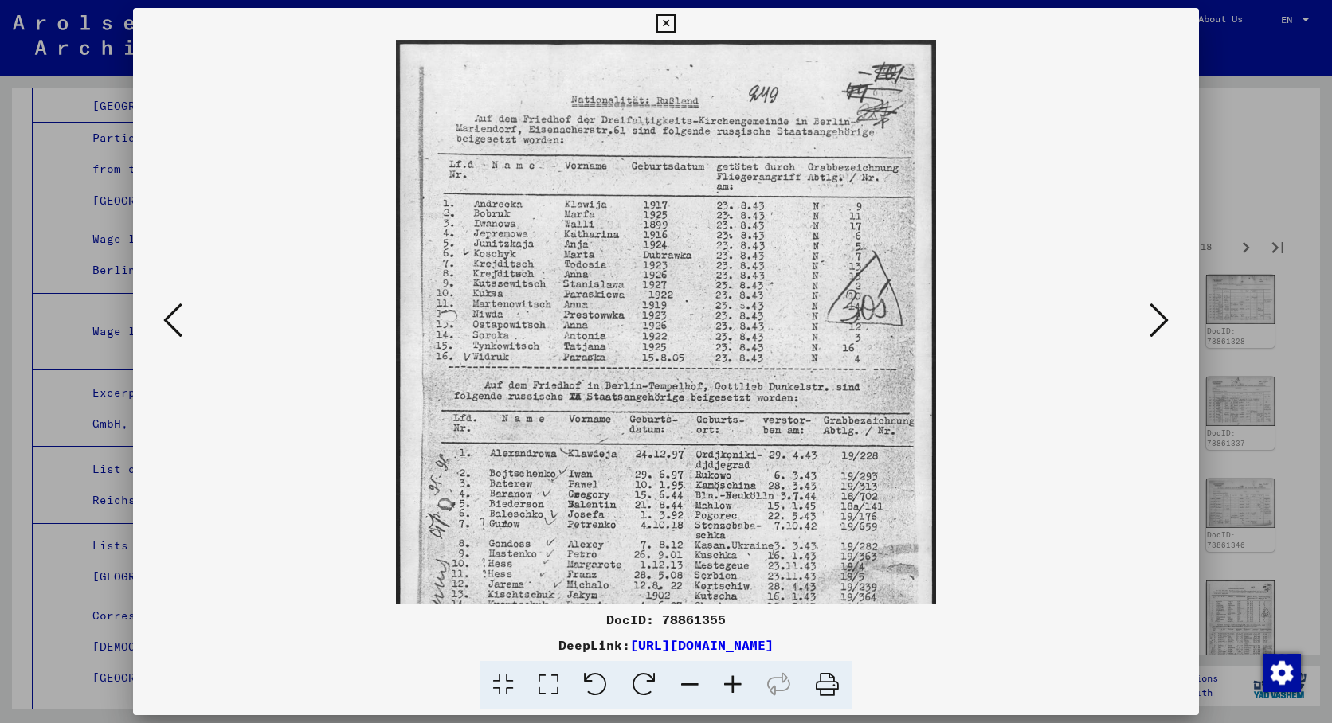
click at [741, 679] on icon at bounding box center [732, 685] width 43 height 49
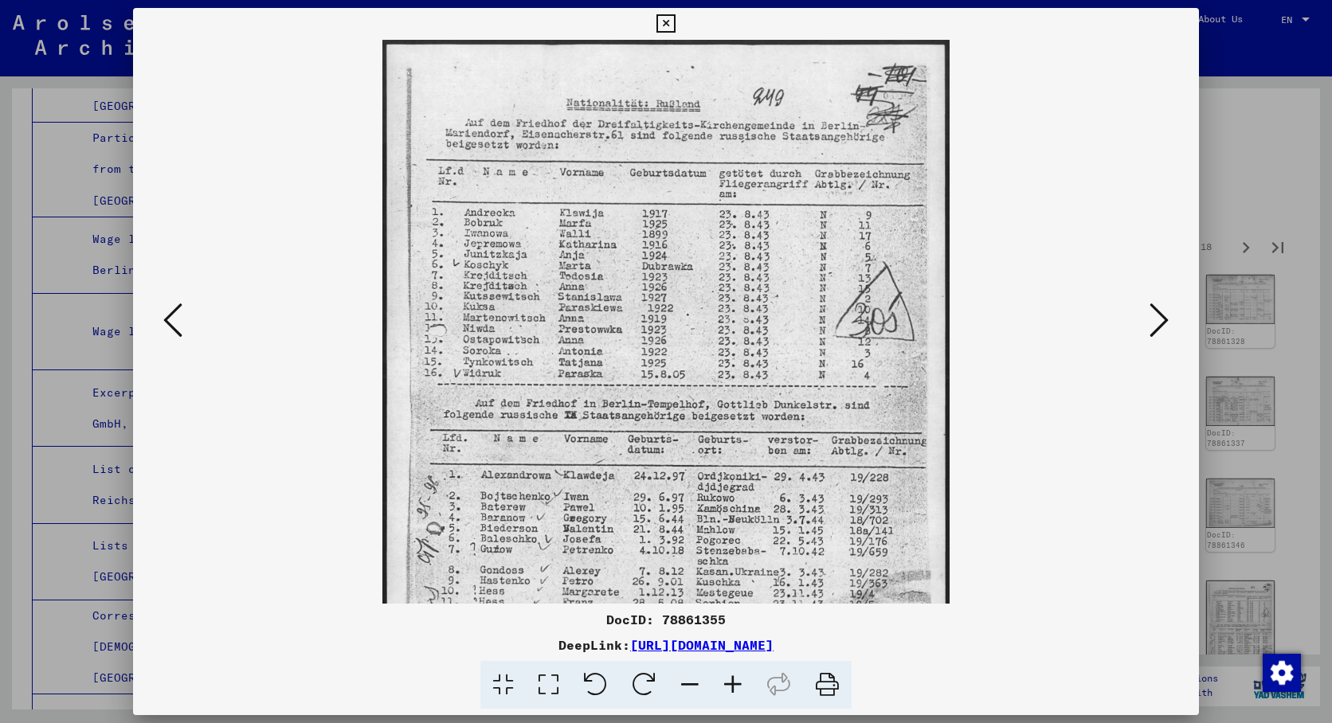
drag, startPoint x: 715, startPoint y: 425, endPoint x: 959, endPoint y: 427, distance: 243.7
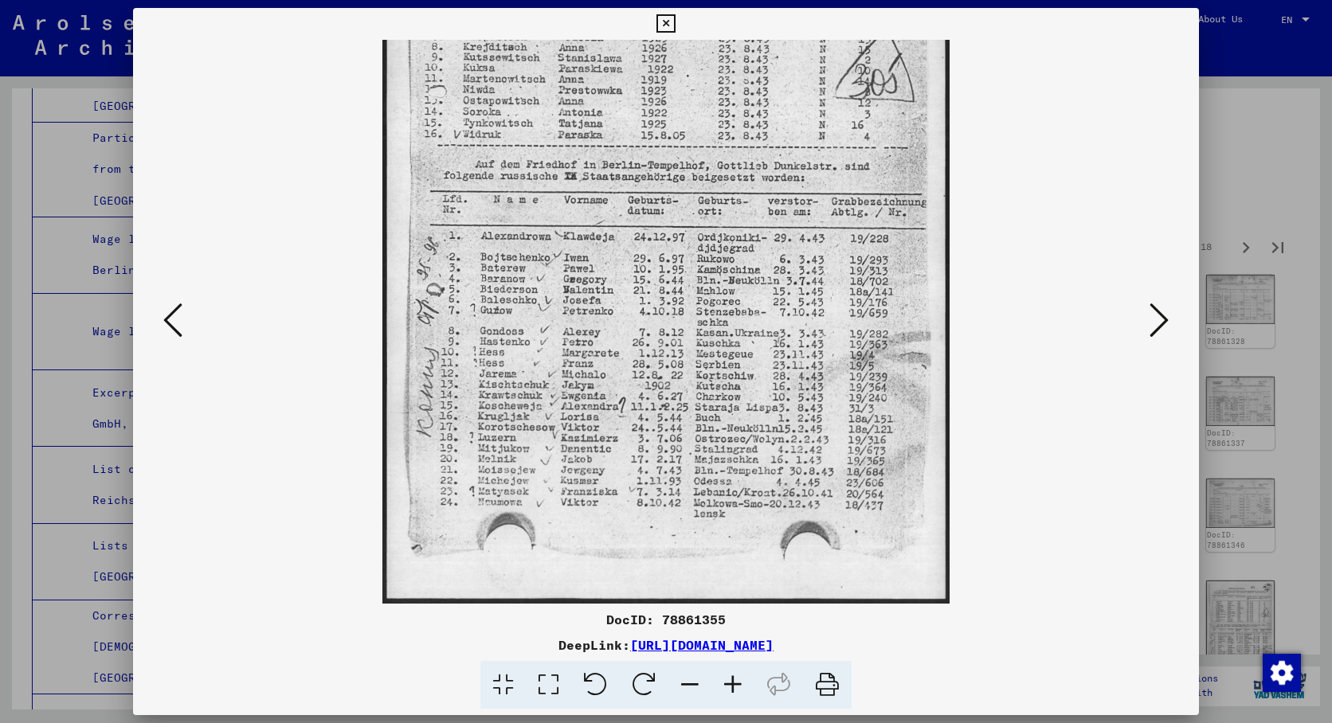
click at [1151, 321] on icon at bounding box center [1158, 320] width 19 height 38
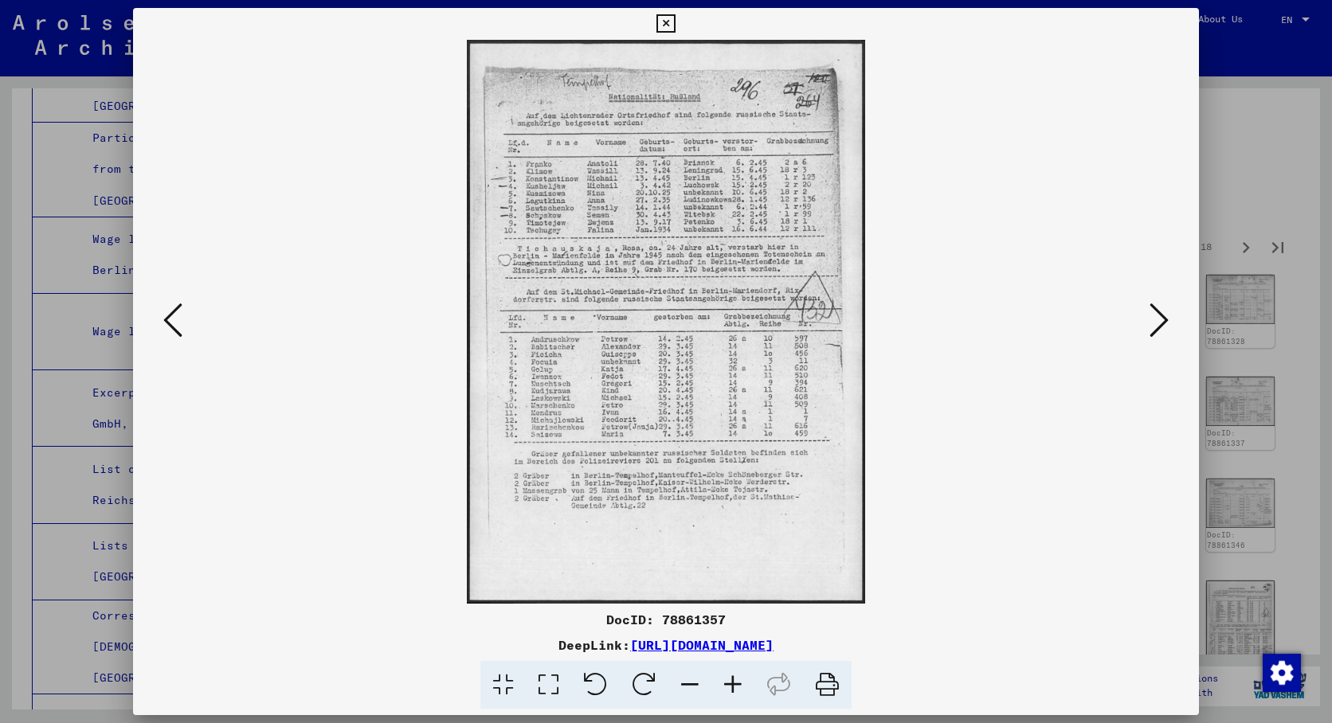
scroll to position [0, 0]
click at [773, 648] on link "[URL][DOMAIN_NAME]" at bounding box center [701, 645] width 143 height 16
